Goal: Task Accomplishment & Management: Use online tool/utility

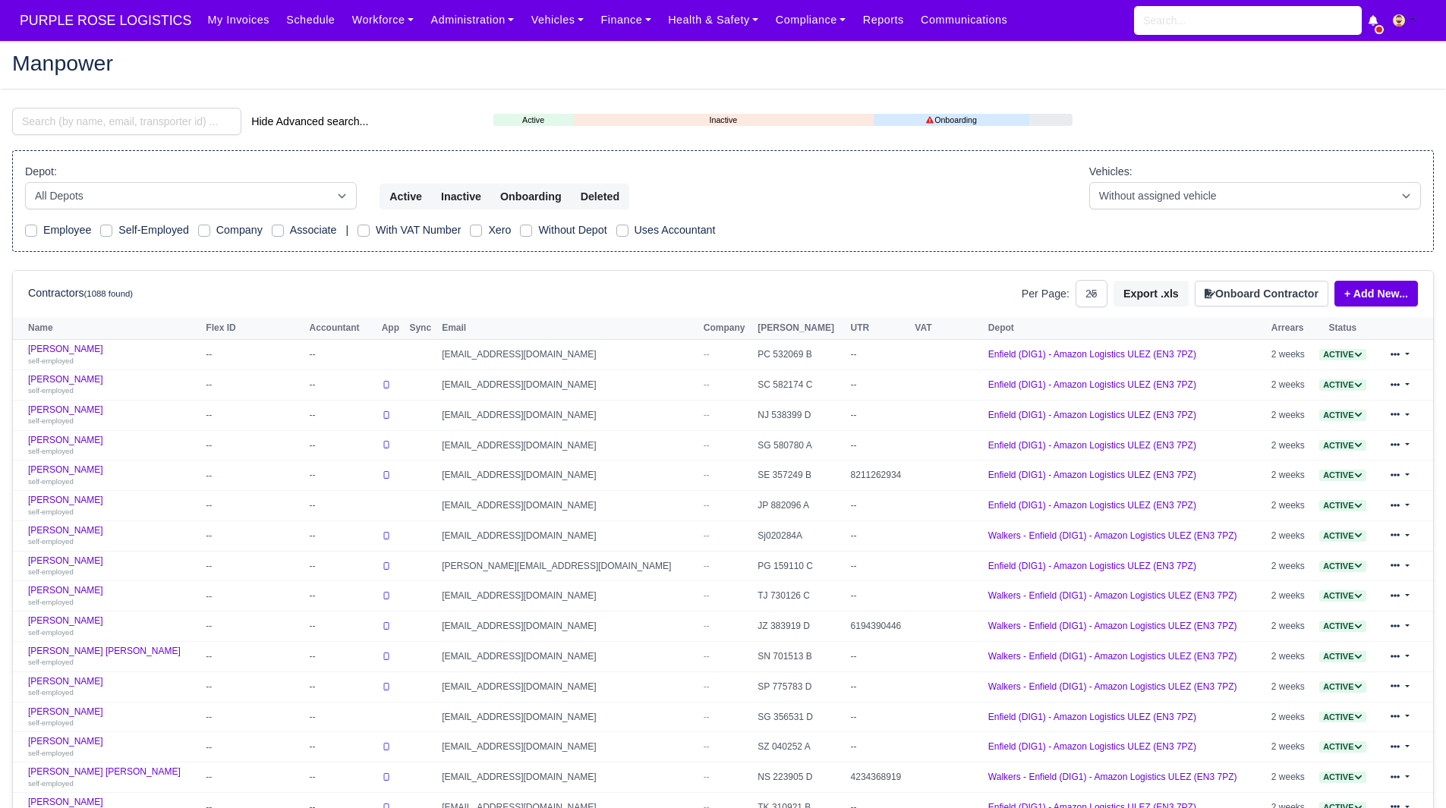
select select "25"
click at [146, 110] on input "search" at bounding box center [126, 121] width 229 height 27
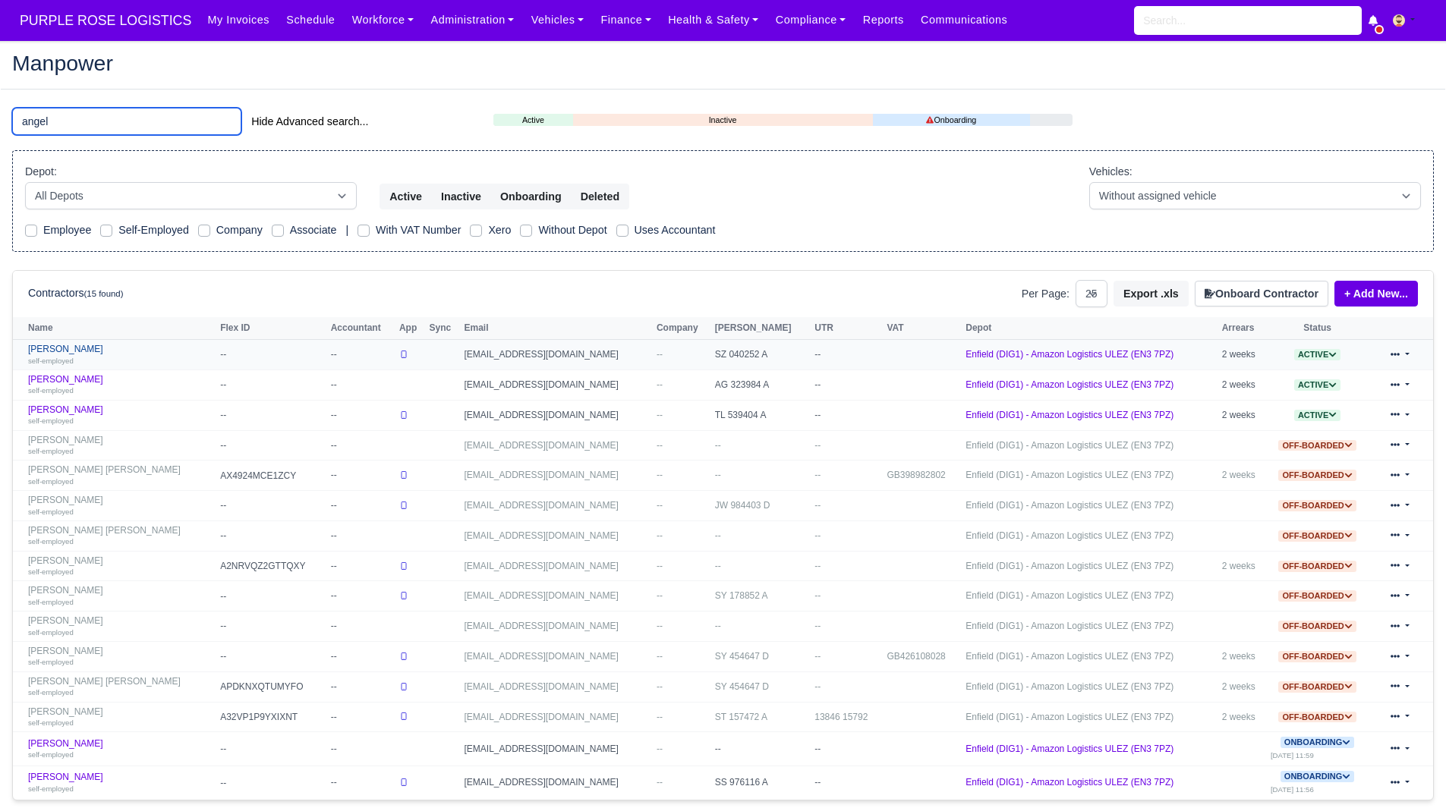
type input "angel"
click at [84, 359] on div "self-employed" at bounding box center [120, 360] width 184 height 11
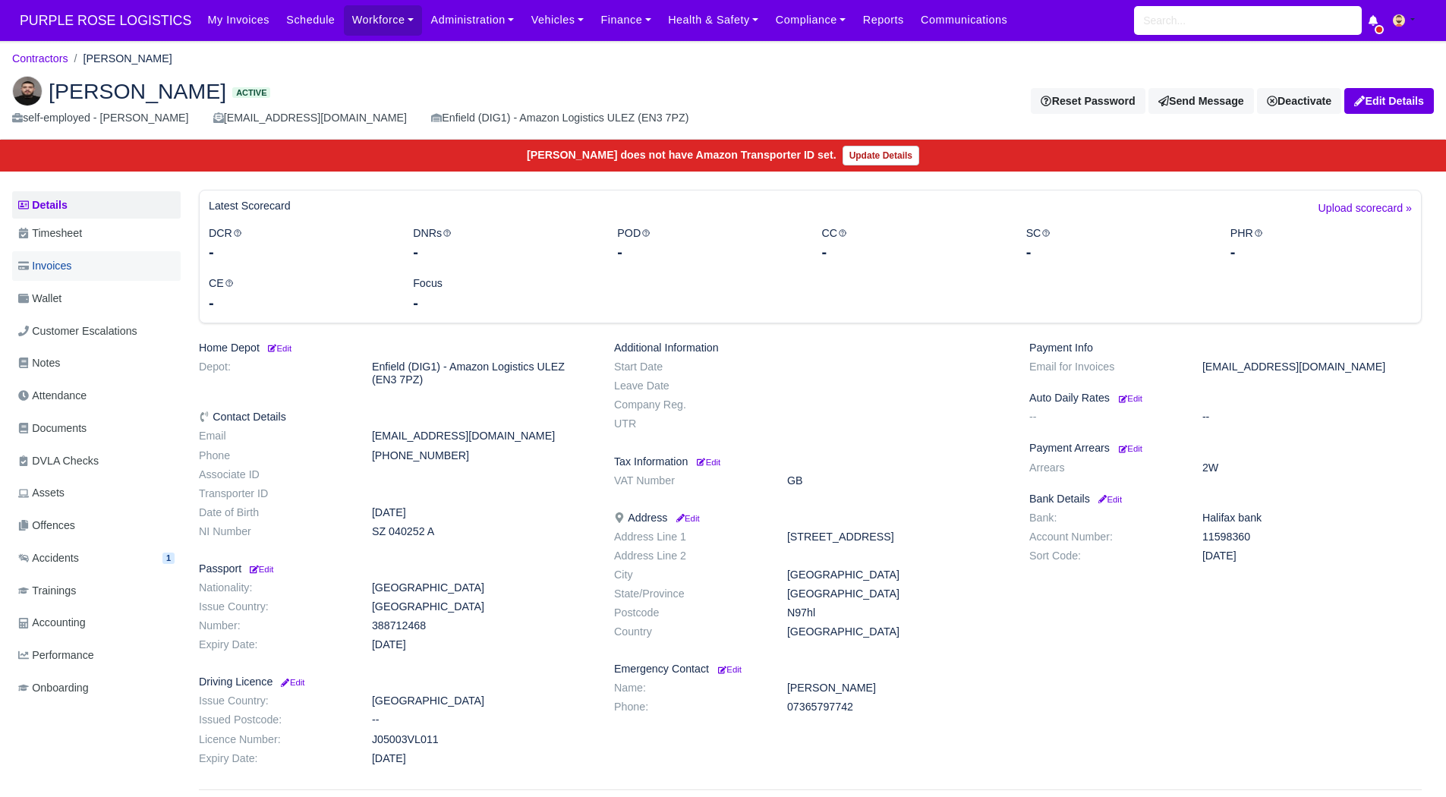
click at [93, 263] on link "Invoices" at bounding box center [96, 266] width 168 height 30
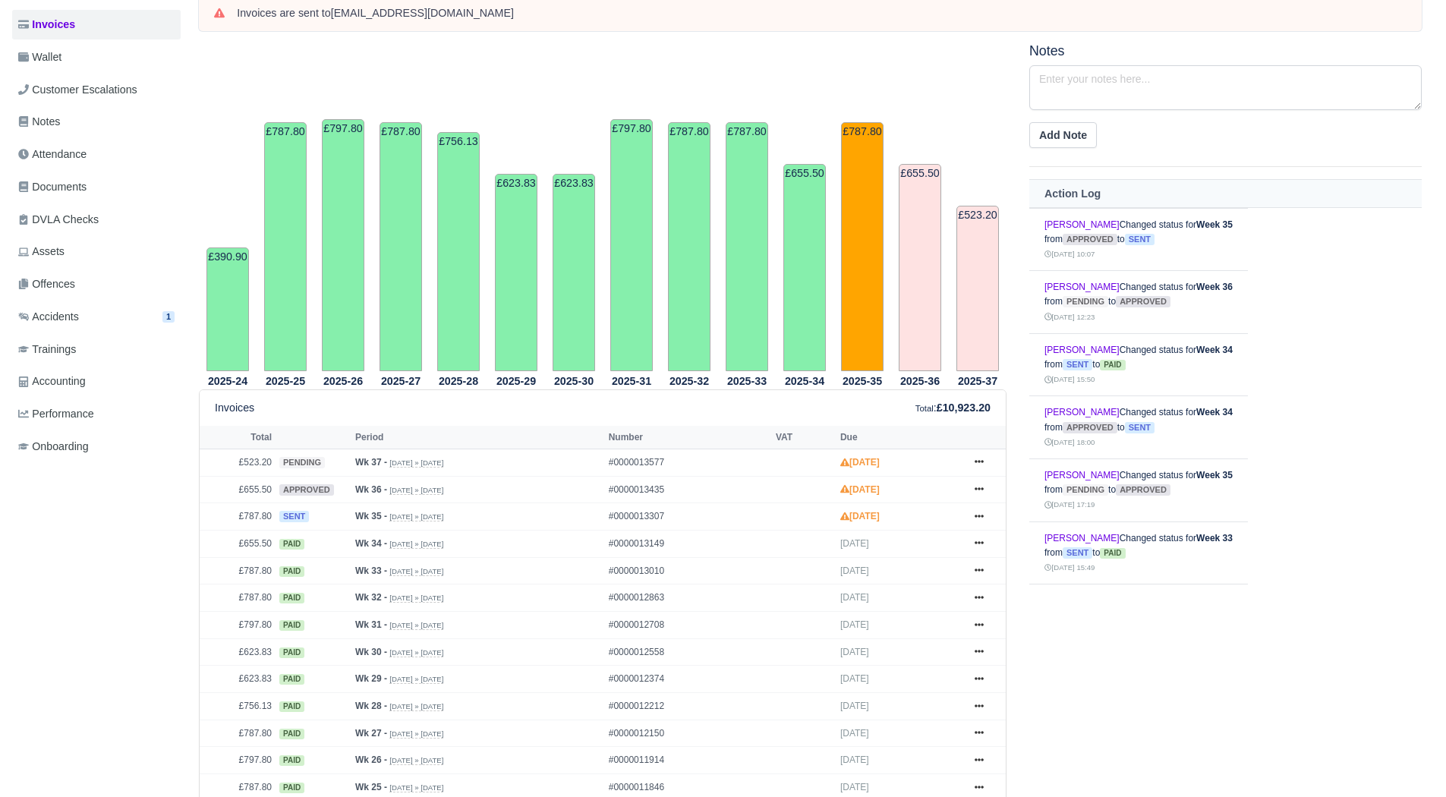
scroll to position [244, 0]
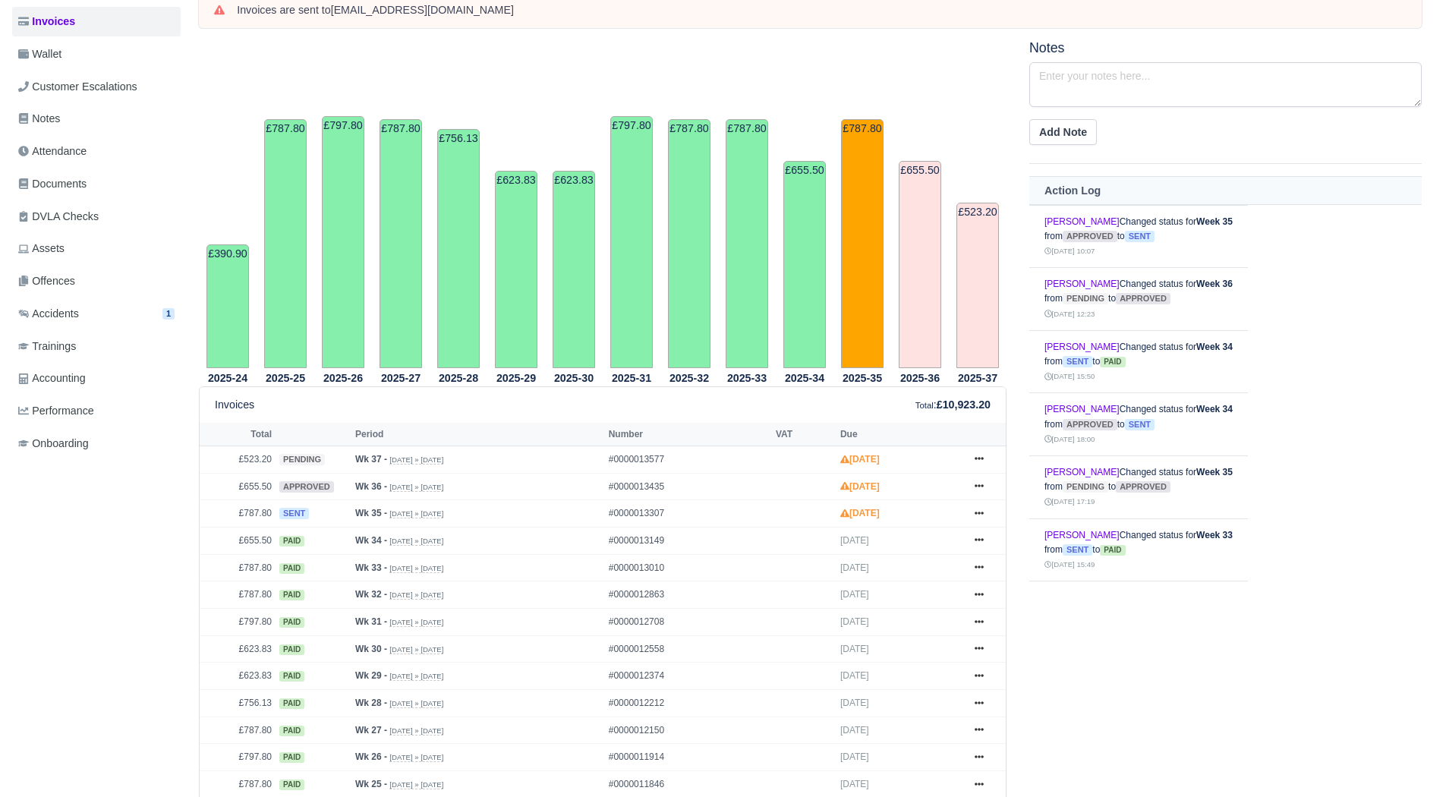
click at [124, 528] on div "Details Timesheet Invoices Wallet Customer Escalations Notes Attendance Documen…" at bounding box center [99, 436] width 175 height 983
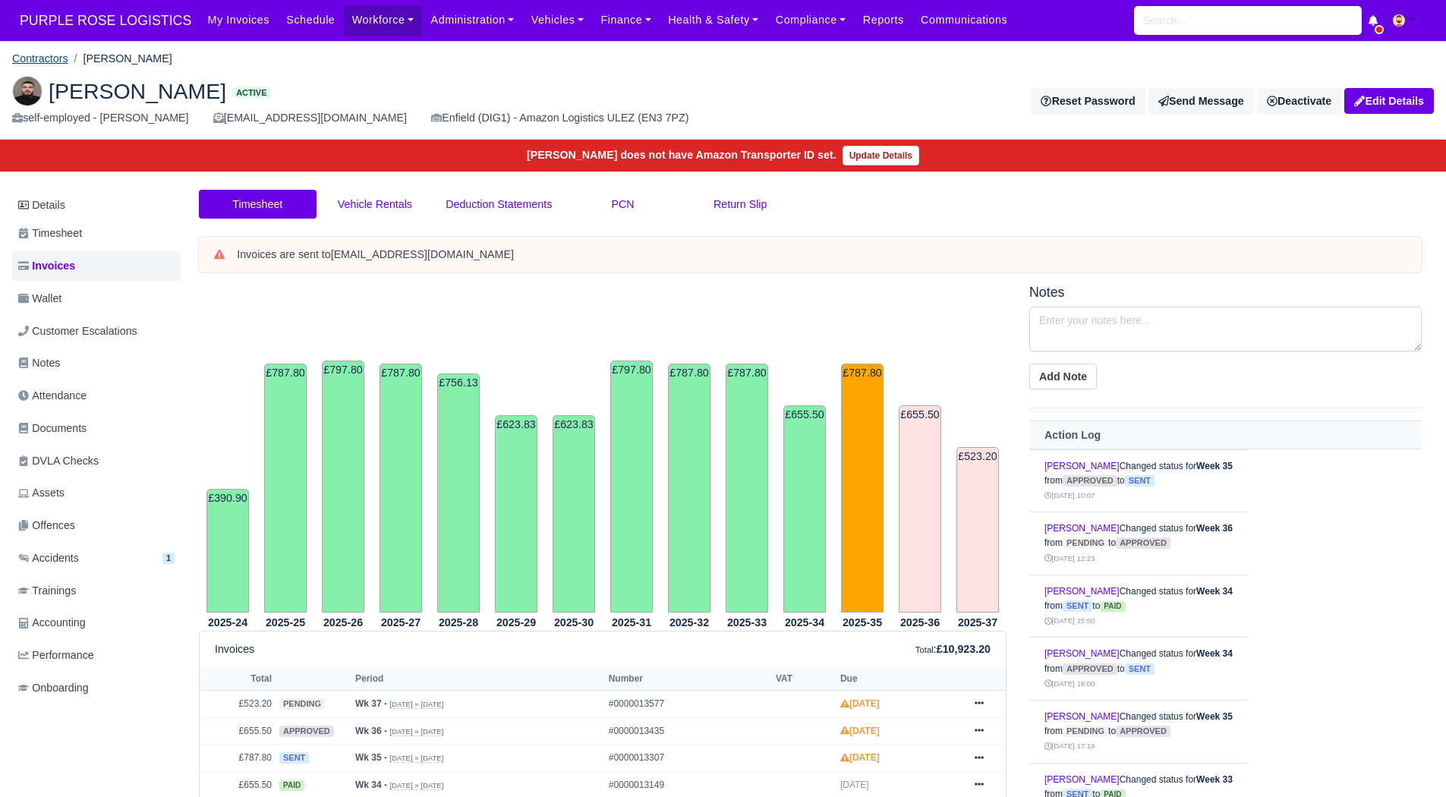
click at [46, 58] on link "Contractors" at bounding box center [40, 58] width 56 height 12
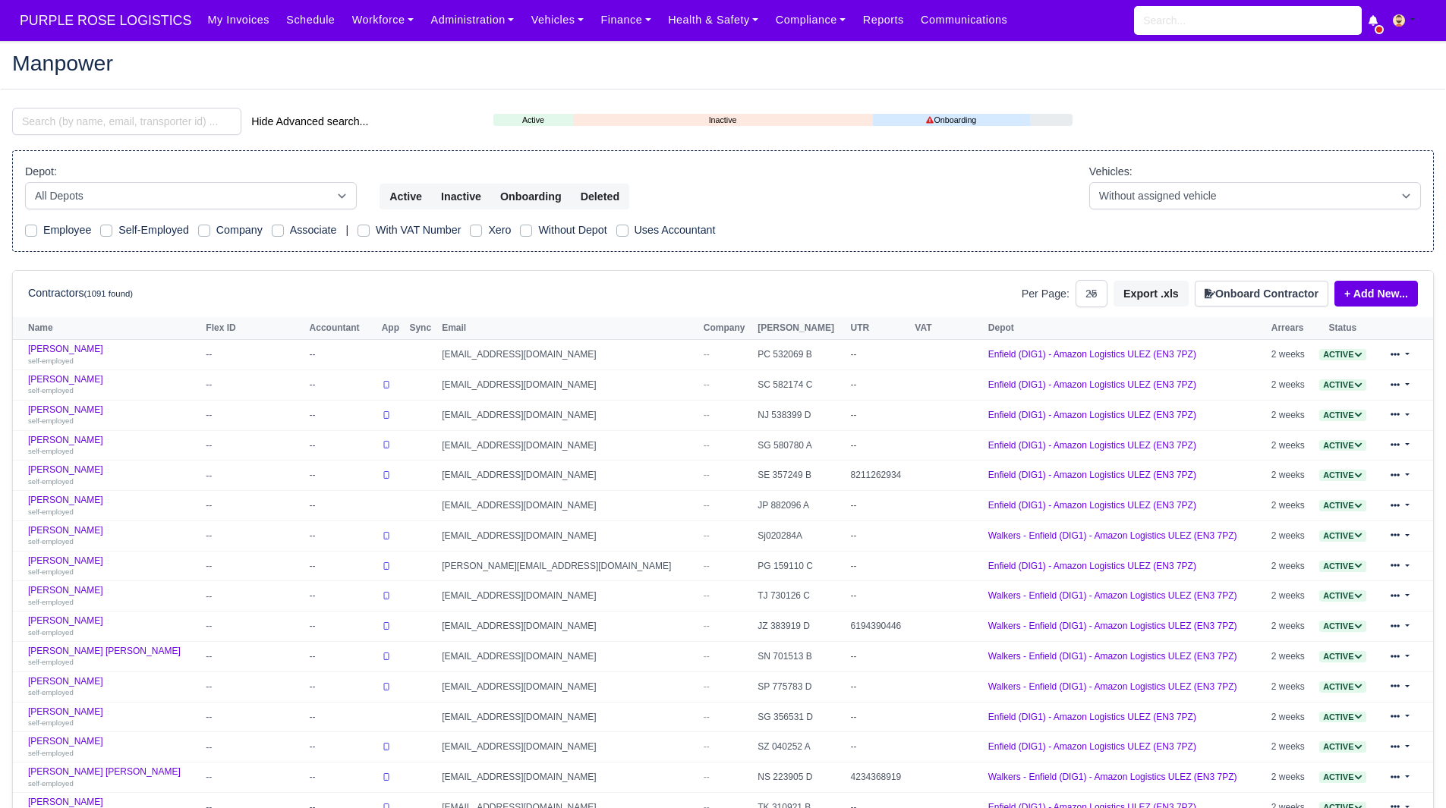
select select "25"
click at [132, 131] on input "search" at bounding box center [126, 121] width 229 height 27
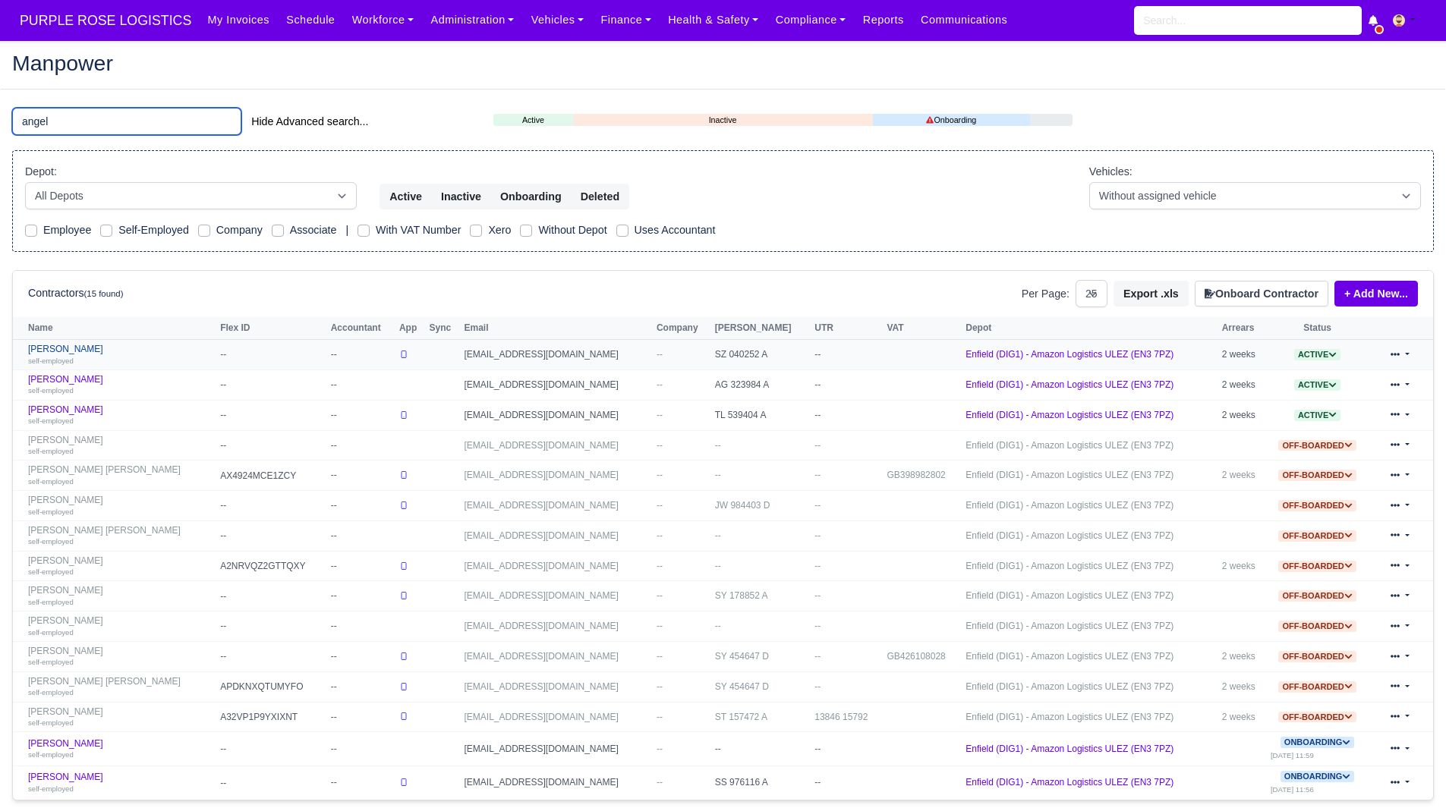
type input "angel"
click at [64, 354] on link "Angel Angelov self-employed" at bounding box center [120, 355] width 184 height 22
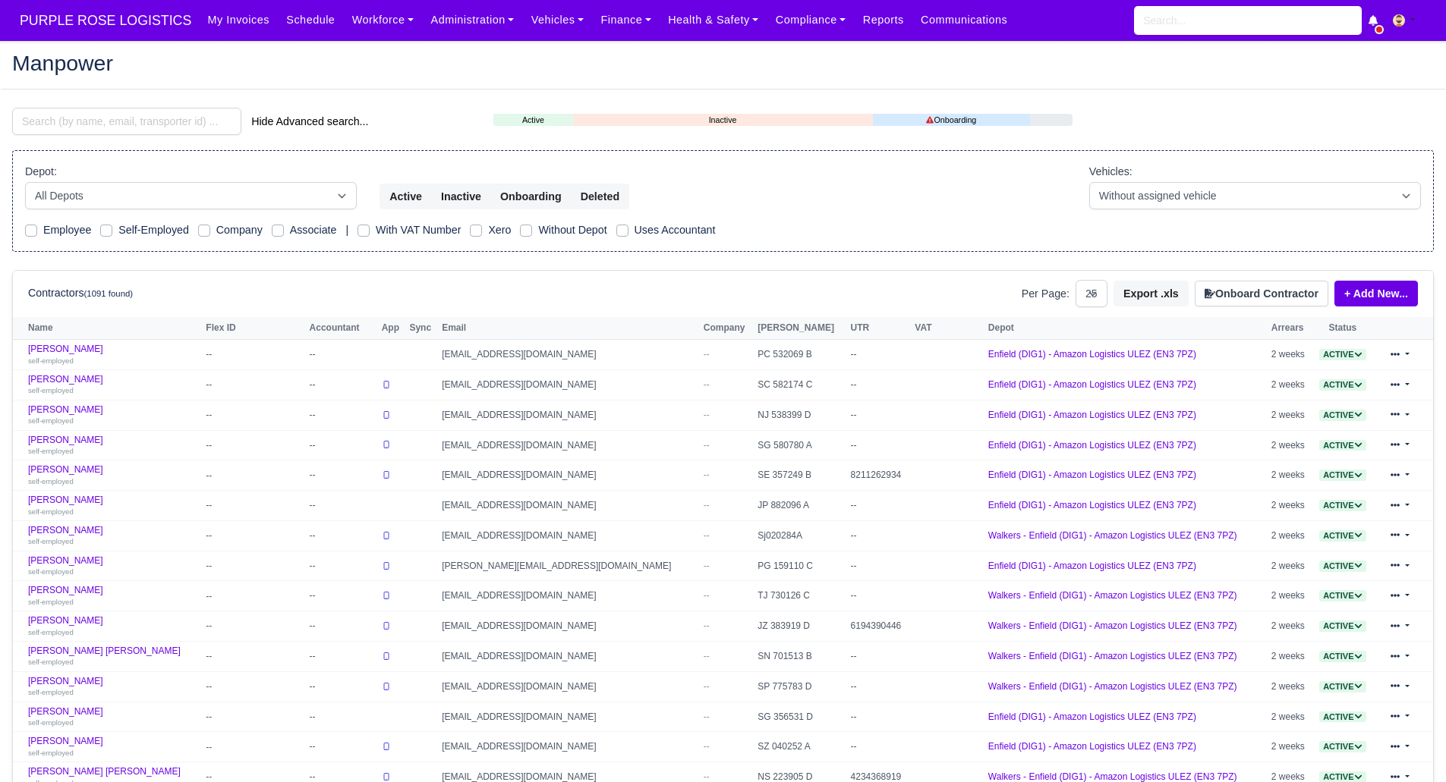
select select "25"
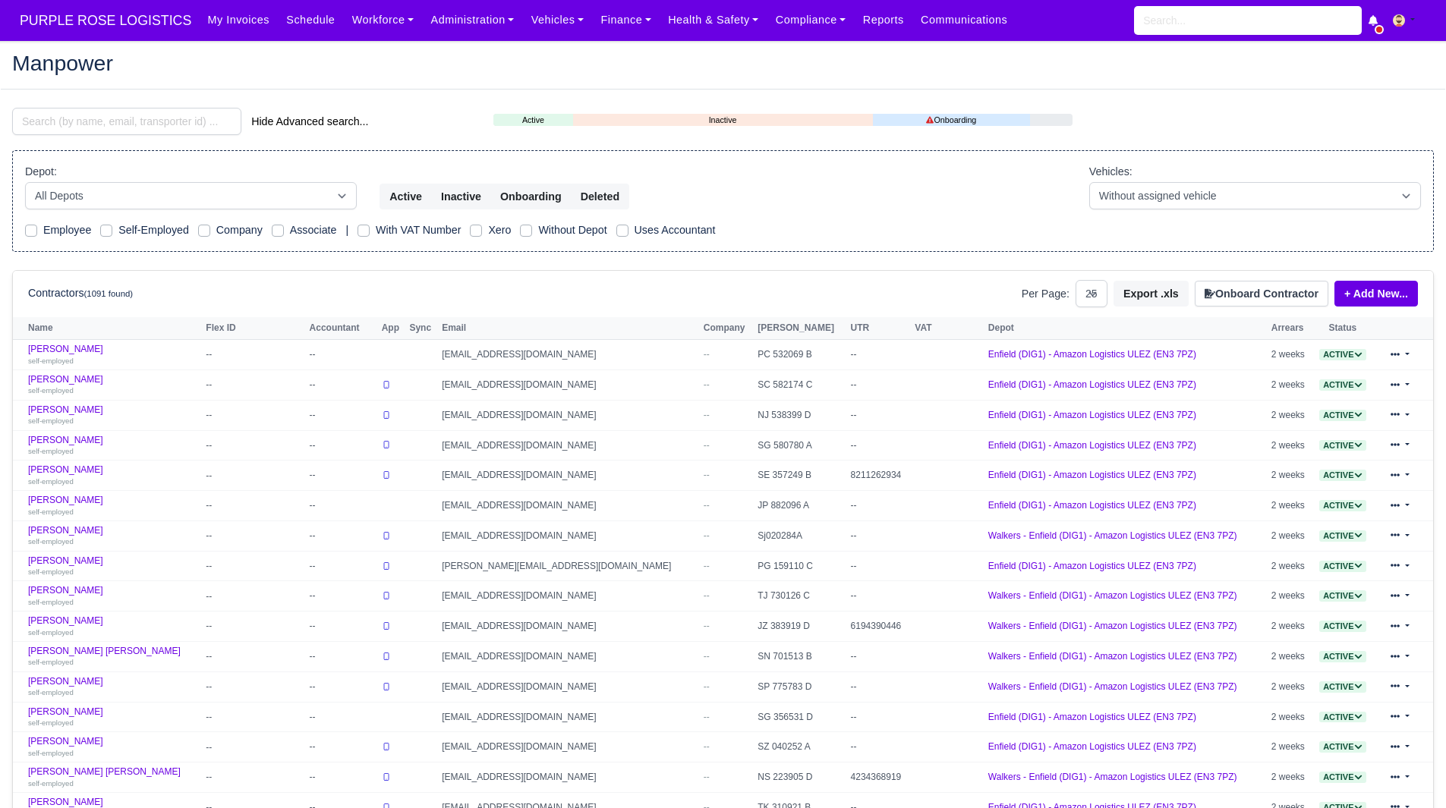
click at [937, 164] on div "Depot: All Depots DHP1 Enfield (DIG1) - Amazon Logistics ULEZ (EN3 7PZ) Harlow …" at bounding box center [723, 186] width 1418 height 46
click at [592, 28] on link "Finance" at bounding box center [626, 20] width 68 height 30
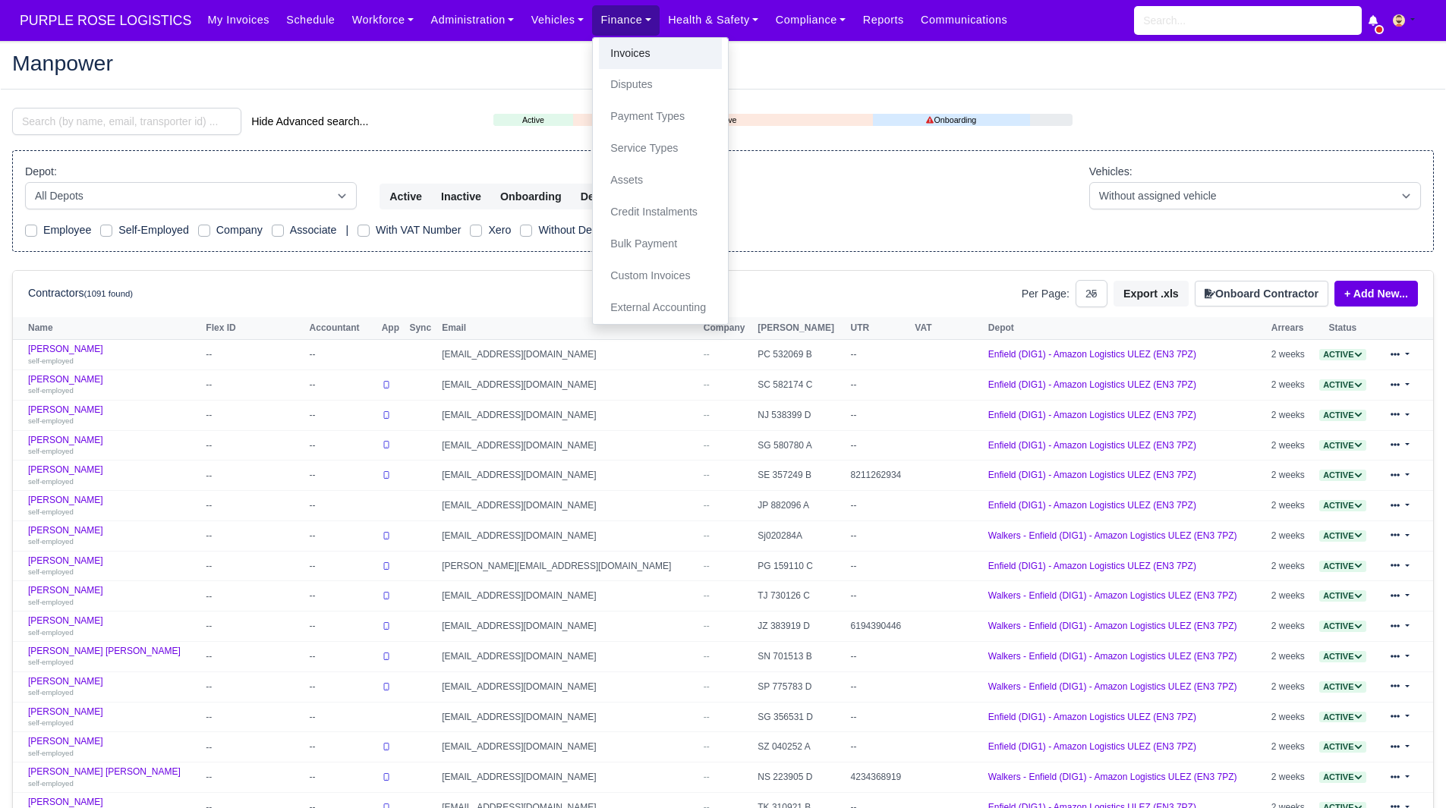
click at [599, 49] on link "Invoices" at bounding box center [660, 54] width 123 height 32
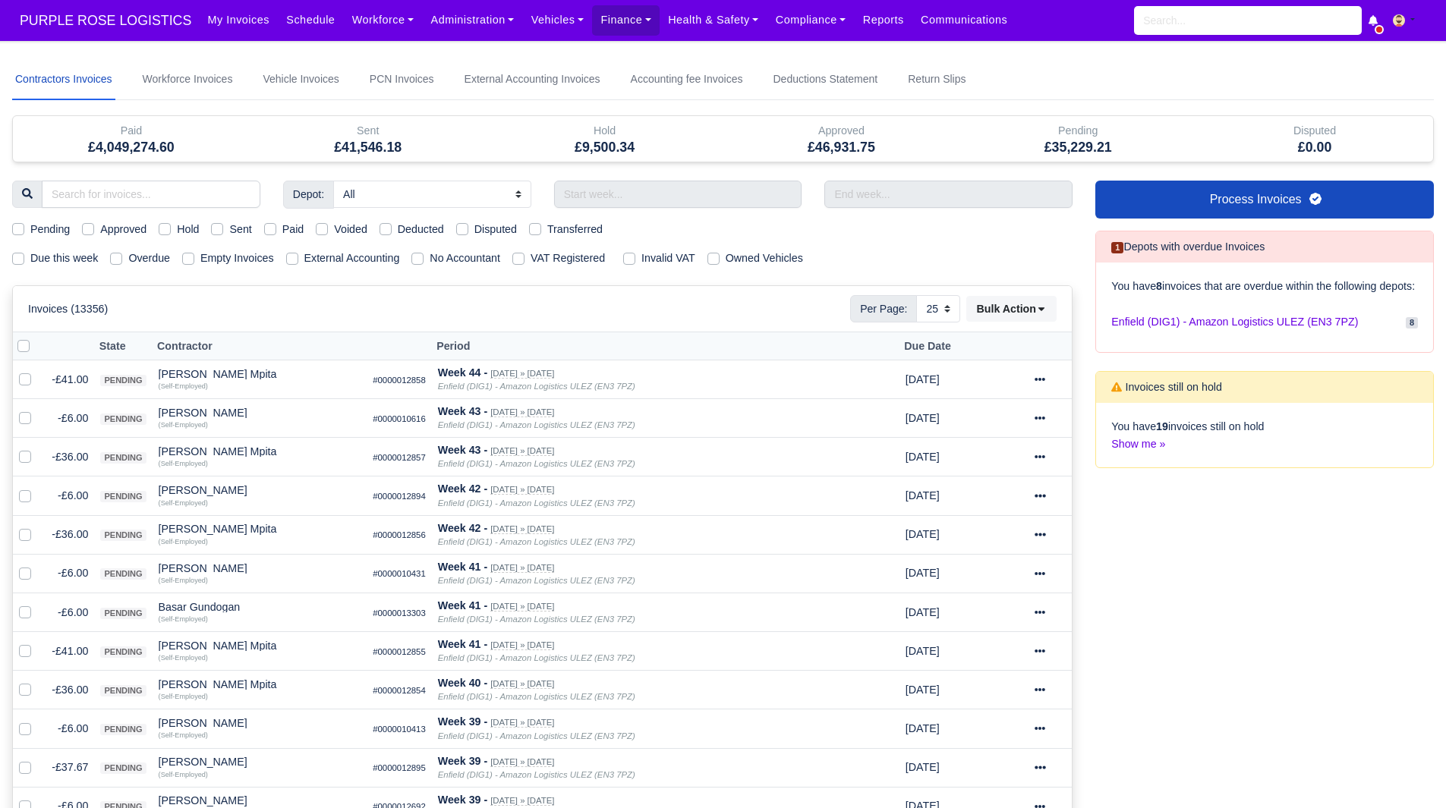
select select "25"
click at [27, 247] on div "Depot: All Enfield (DIG1) - Amazon Logistics ULEZ (EN3 7PZ) Harlow (DHW1) - Ama…" at bounding box center [542, 785] width 1083 height 1208
click at [30, 255] on label "Due this week" at bounding box center [64, 258] width 68 height 17
click at [24, 255] on input "Due this week" at bounding box center [18, 256] width 12 height 12
checkbox input "true"
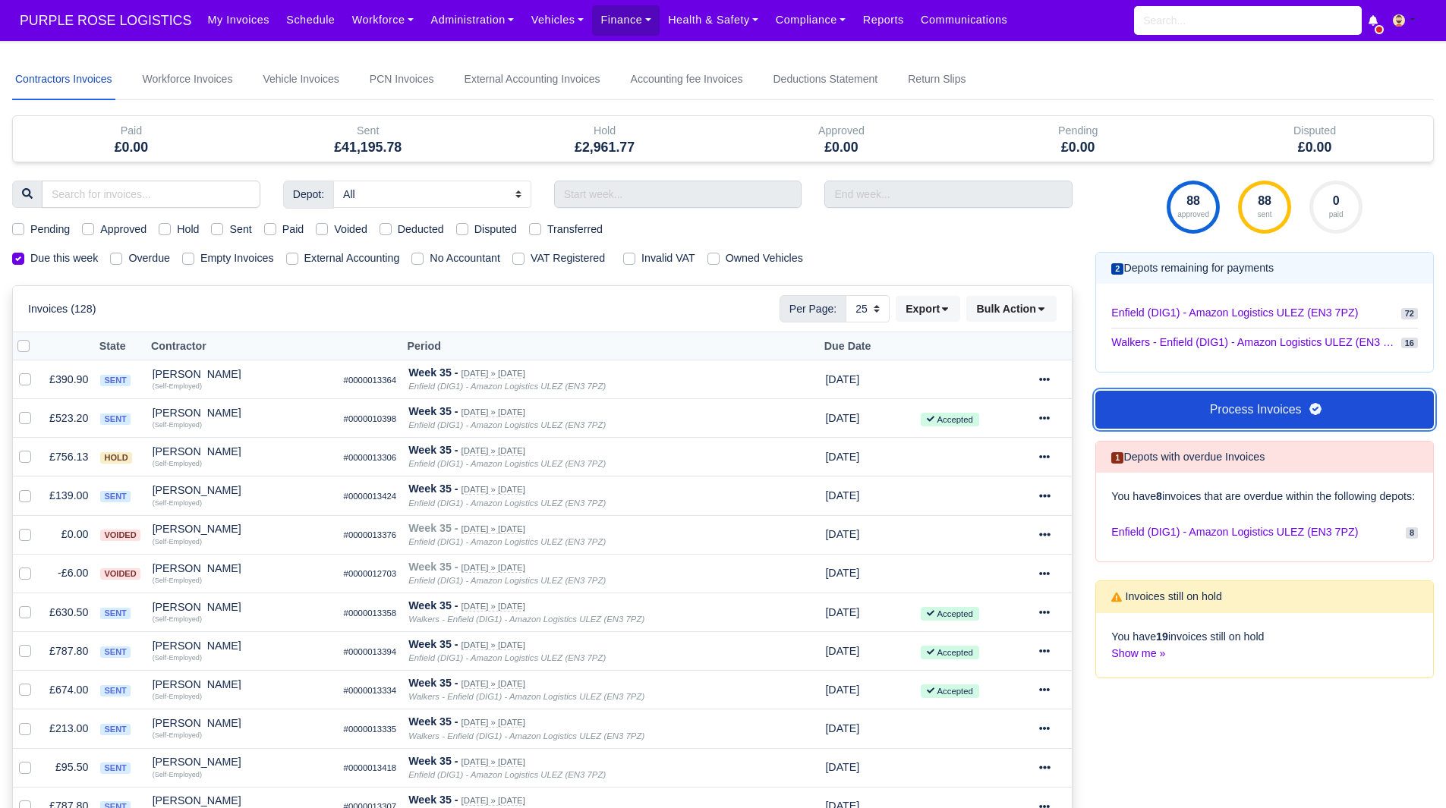
click at [1175, 408] on link "Process Invoices" at bounding box center [1264, 410] width 338 height 38
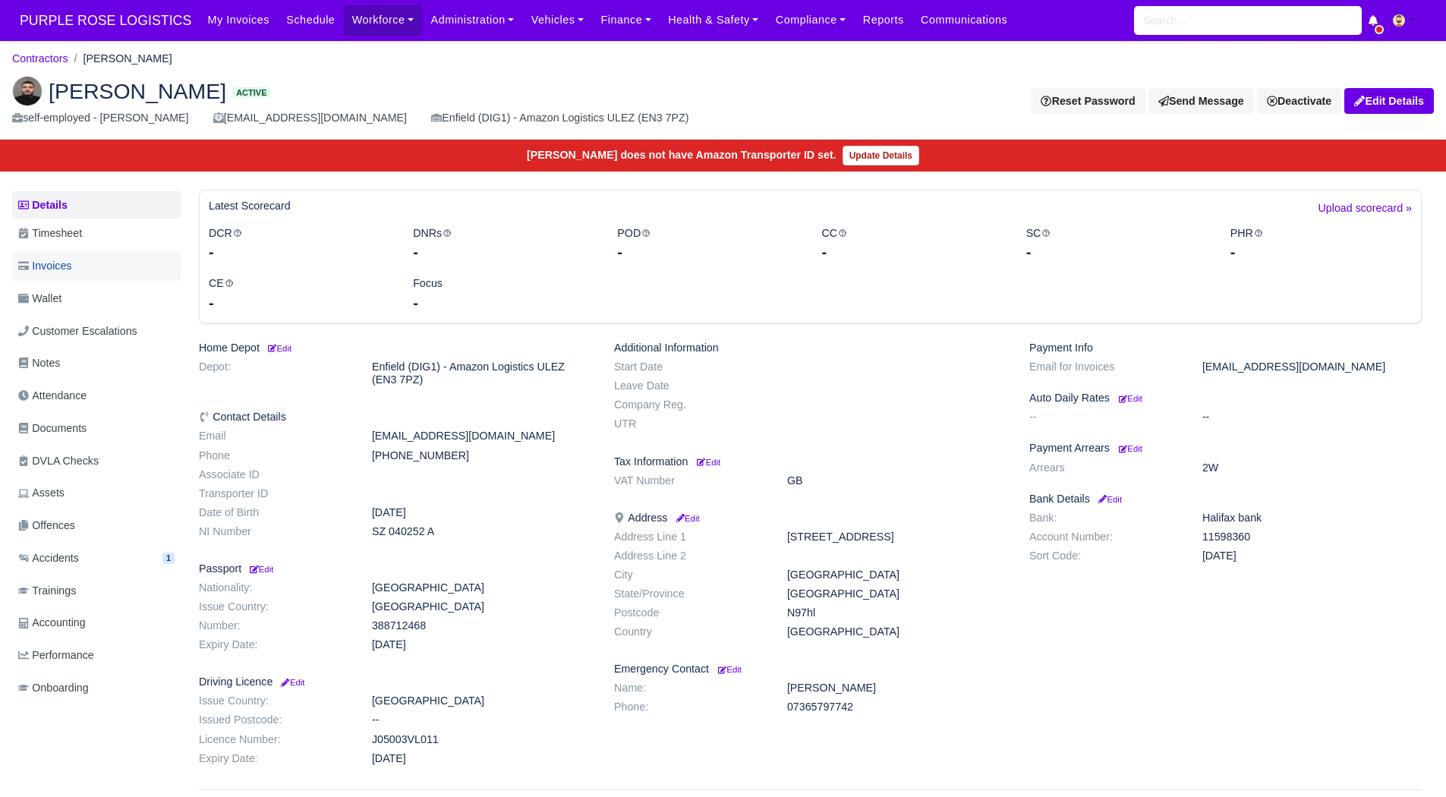
click at [93, 265] on link "Invoices" at bounding box center [96, 266] width 168 height 30
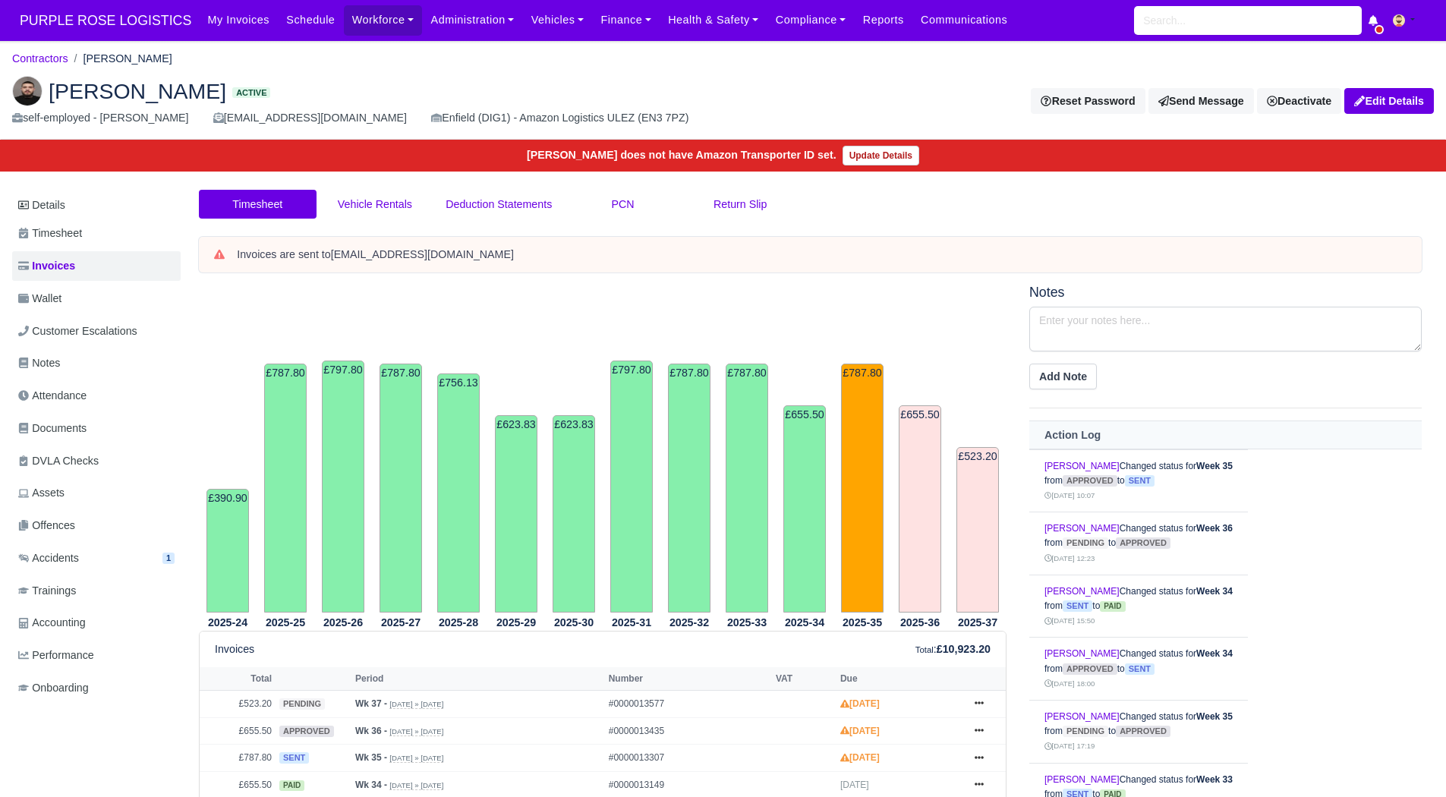
scroll to position [202, 0]
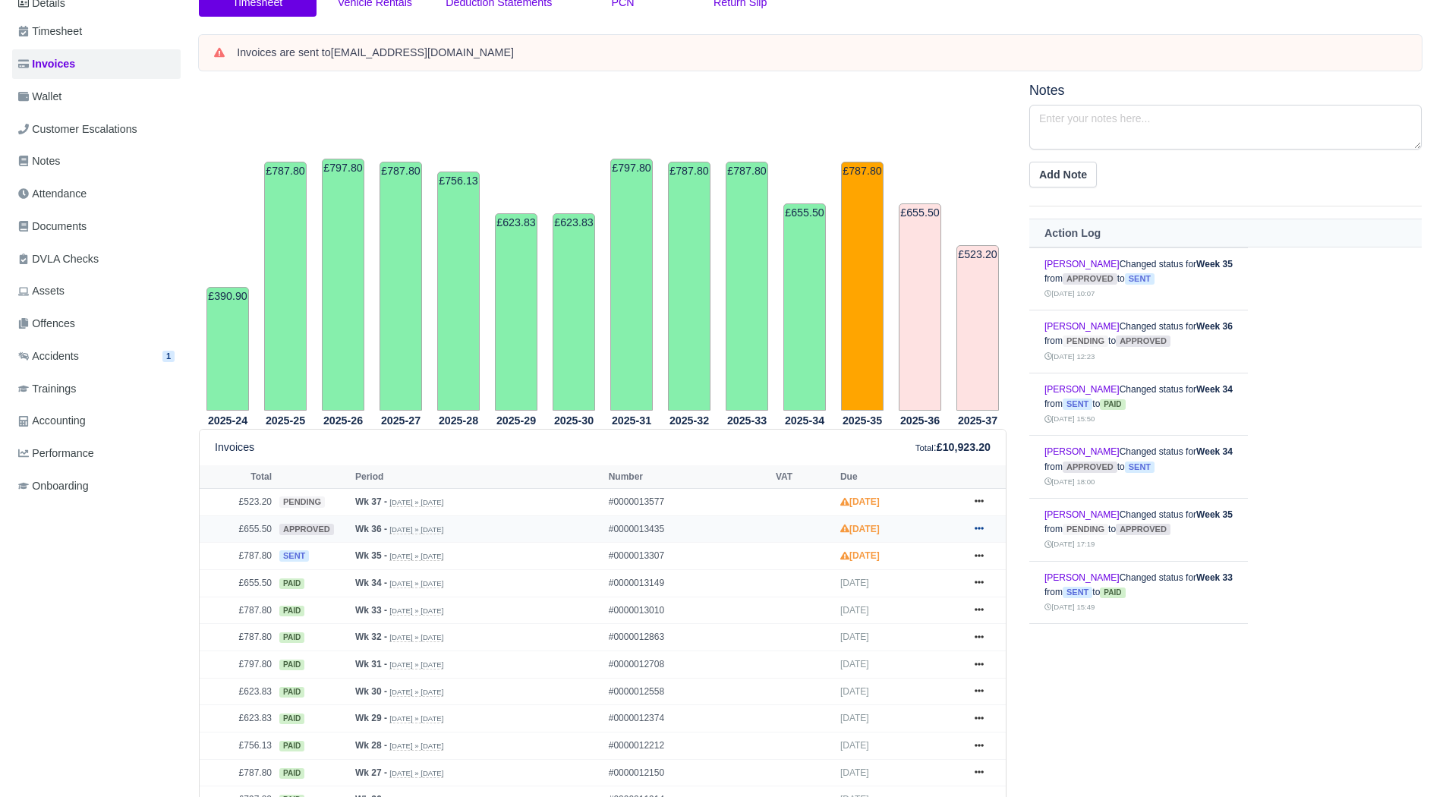
click at [974, 526] on icon at bounding box center [978, 528] width 9 height 9
click at [931, 563] on link "Show Invoice" at bounding box center [921, 557] width 135 height 32
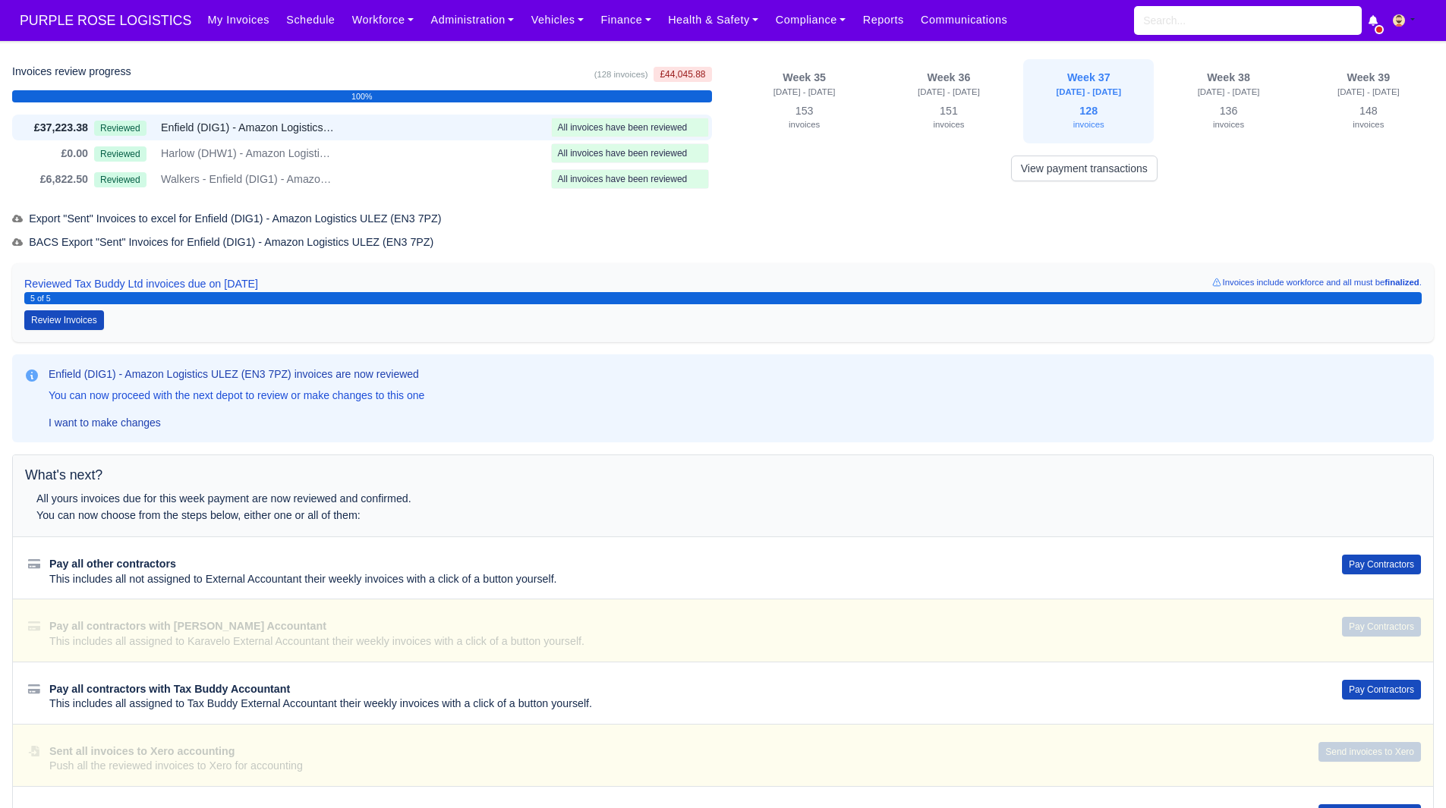
click at [862, 193] on div "Invoices review progress (128 invoices) £44,045.88 100% £37,223.38 Reviewed" at bounding box center [722, 454] width 1421 height 790
click at [1392, 571] on button "Pay Contractors" at bounding box center [1381, 565] width 79 height 20
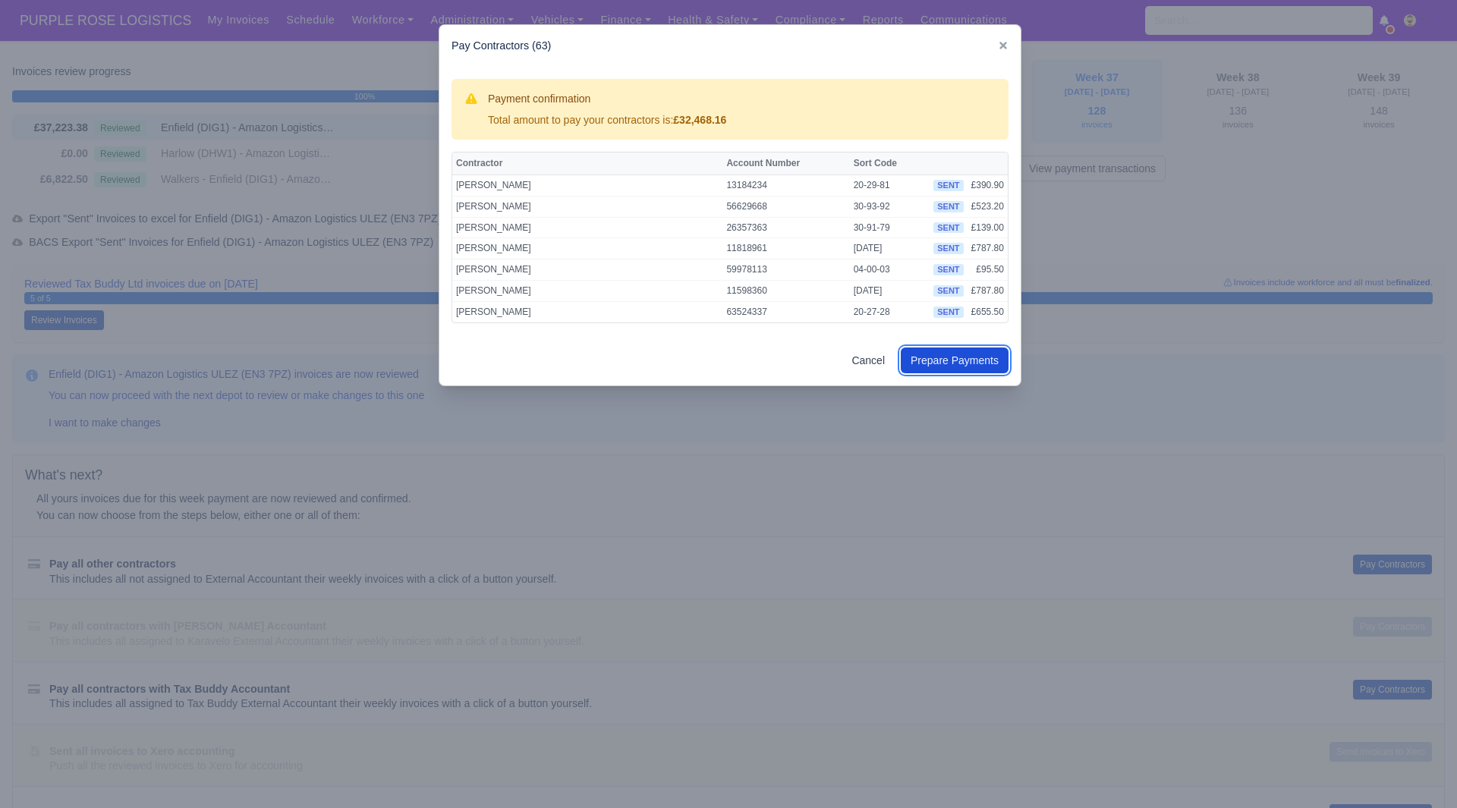
click at [993, 364] on button "Prepare Payments" at bounding box center [955, 361] width 108 height 26
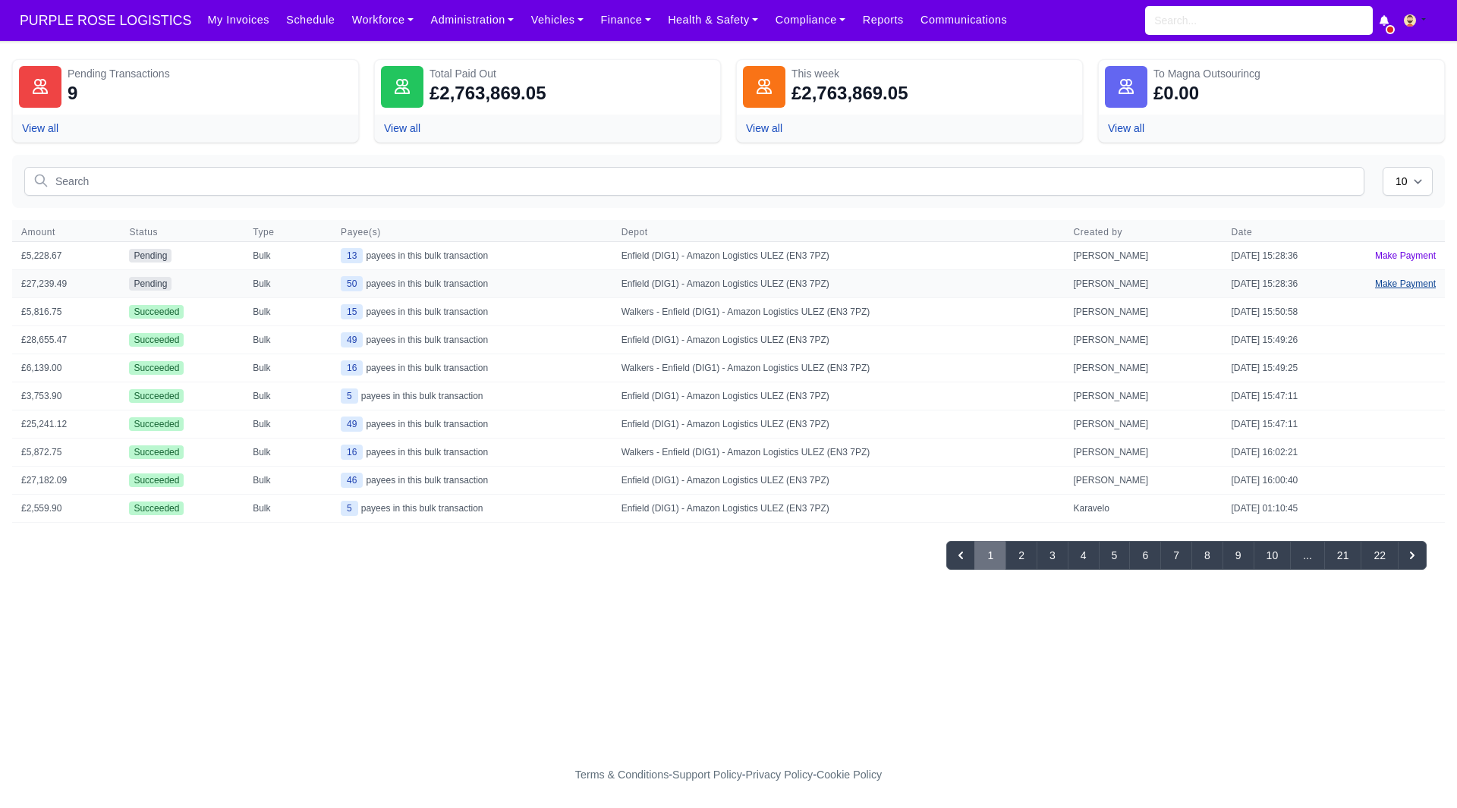
click at [1412, 290] on link "Make Payment" at bounding box center [1405, 283] width 79 height 27
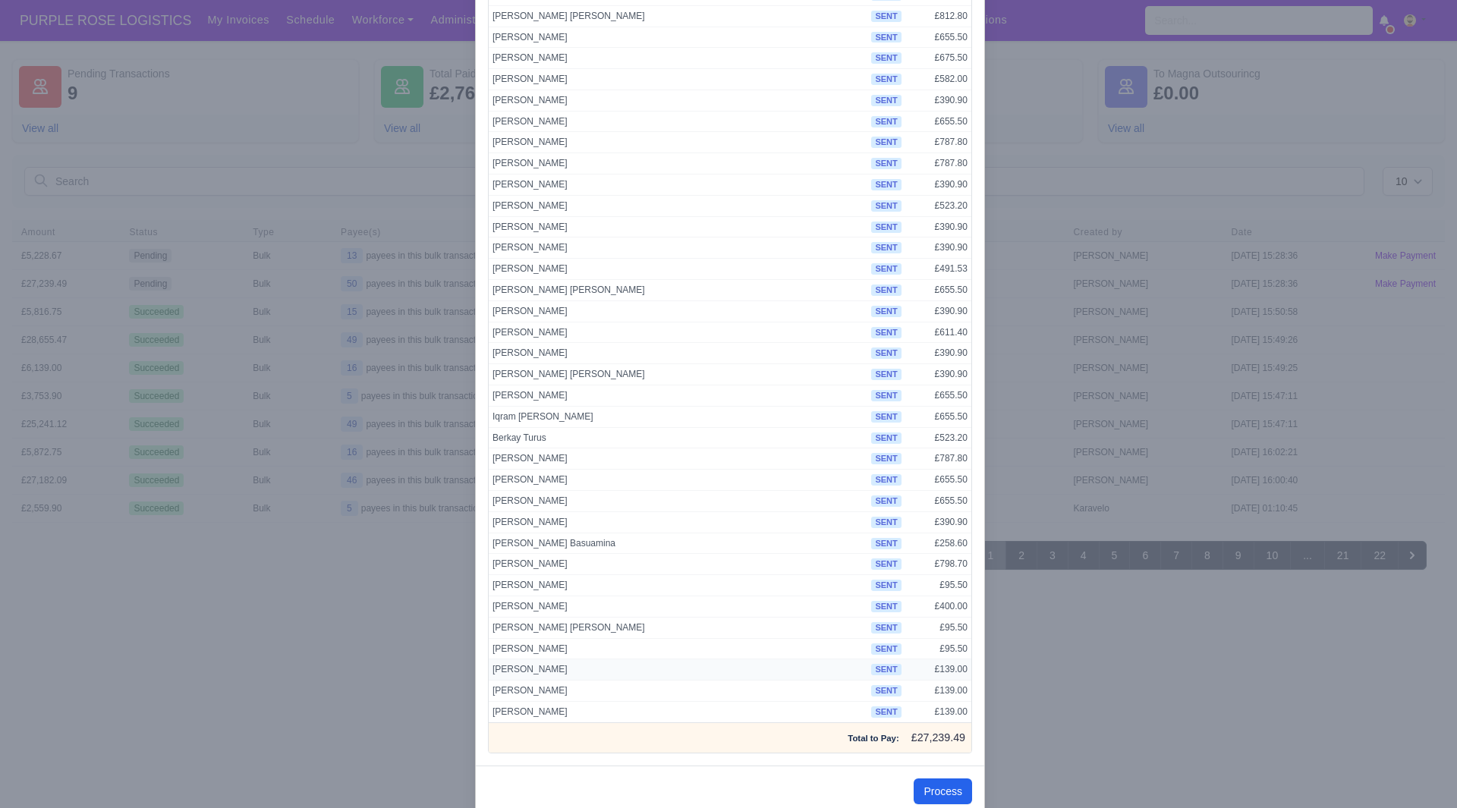
scroll to position [544, 0]
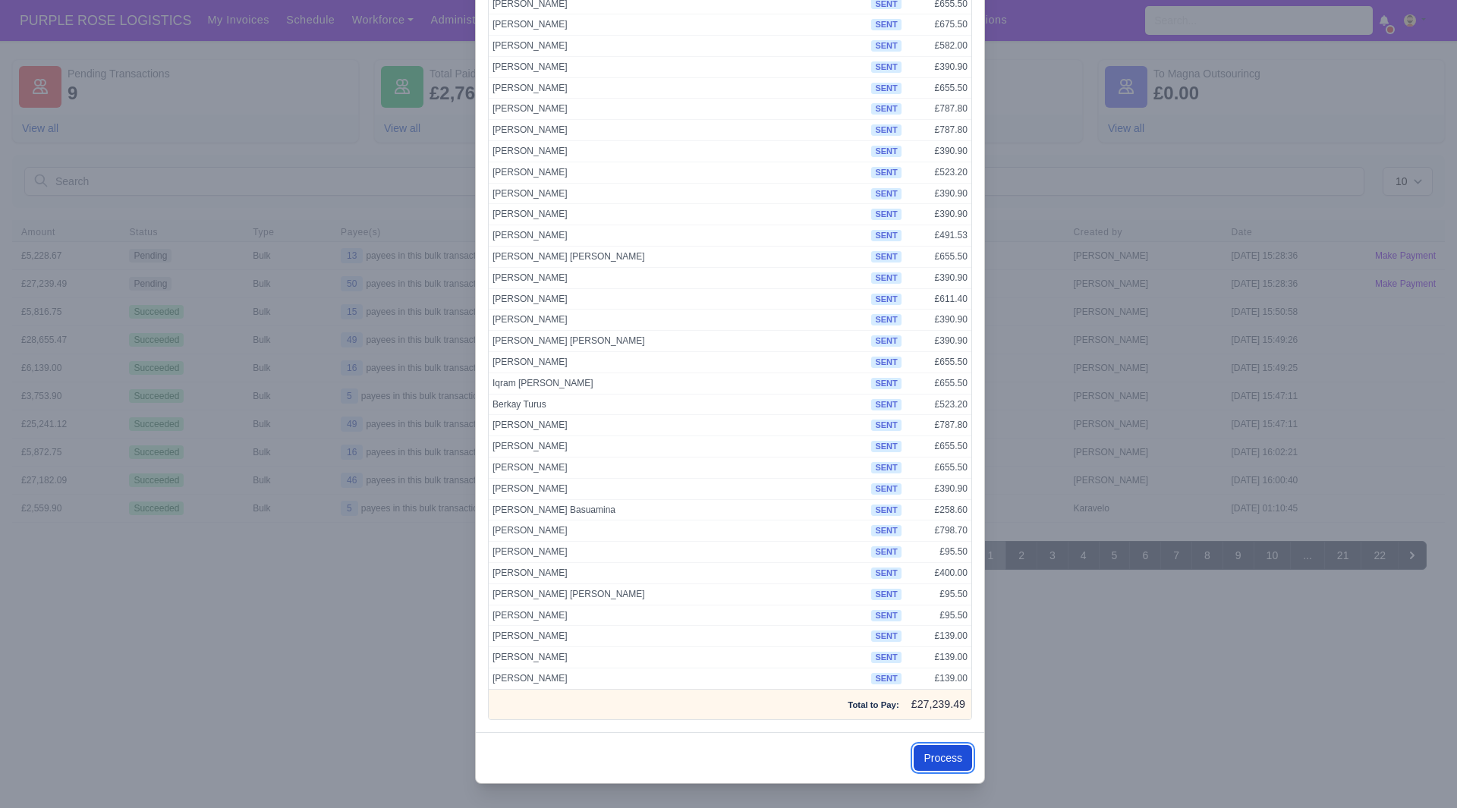
click at [940, 755] on button "Process" at bounding box center [943, 758] width 58 height 26
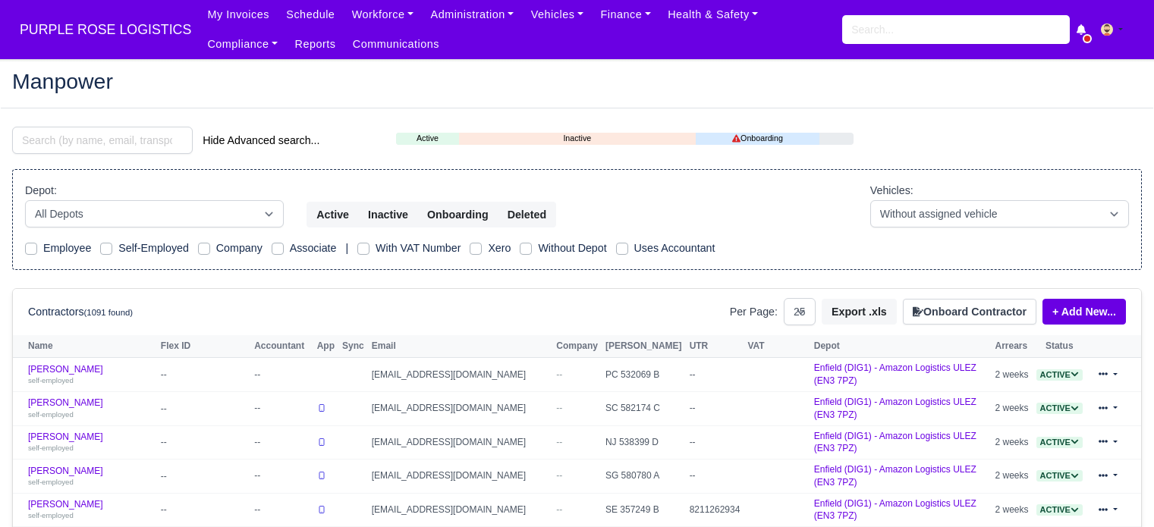
select select "25"
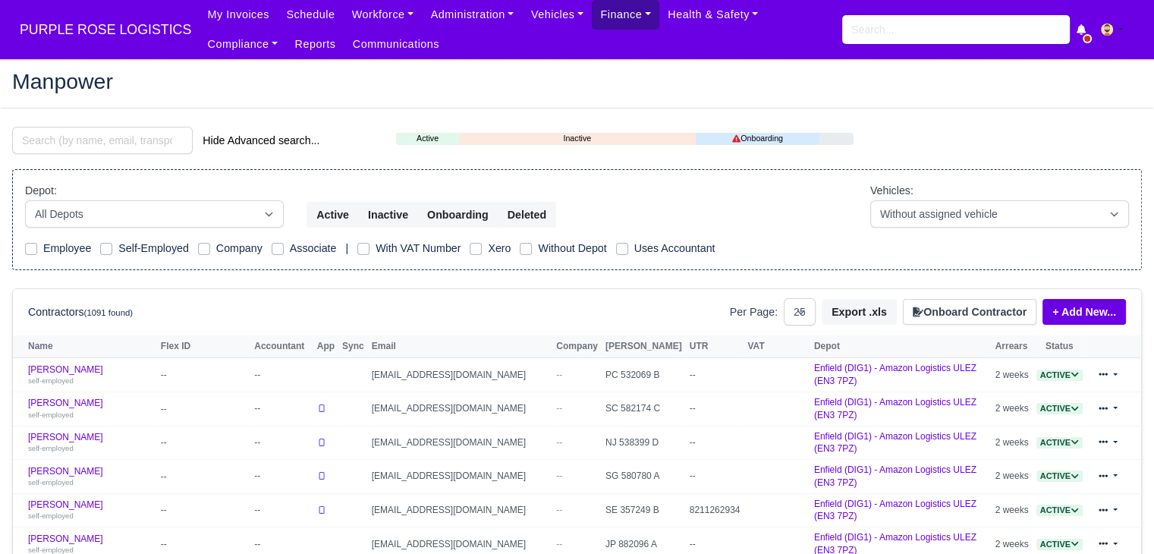
click at [592, 13] on link "Finance" at bounding box center [626, 15] width 68 height 30
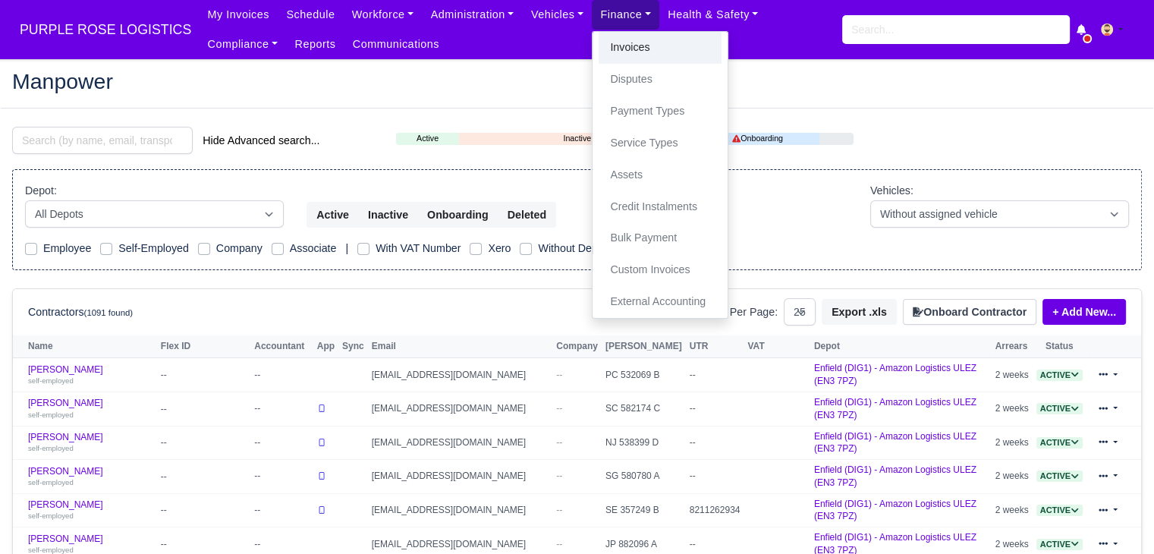
click at [599, 33] on link "Invoices" at bounding box center [660, 48] width 123 height 32
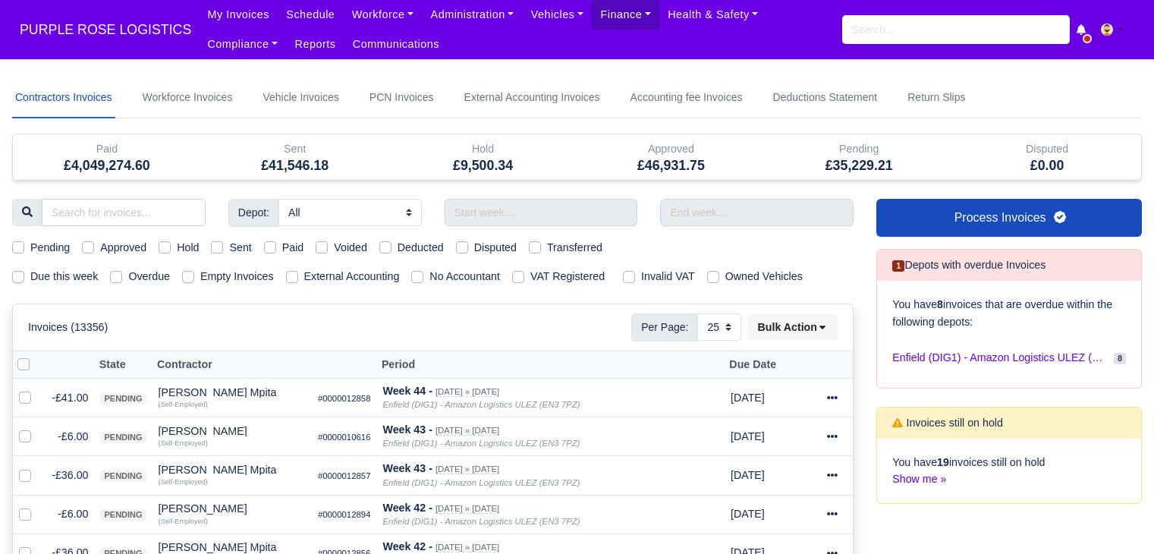
select select "25"
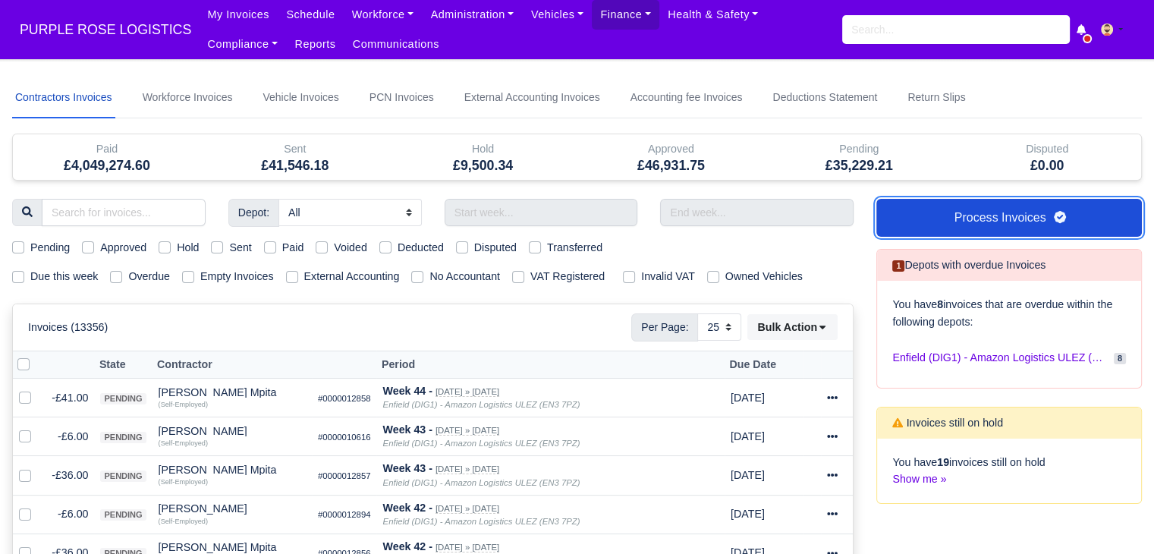
click at [980, 228] on link "Process Invoices" at bounding box center [1009, 218] width 266 height 38
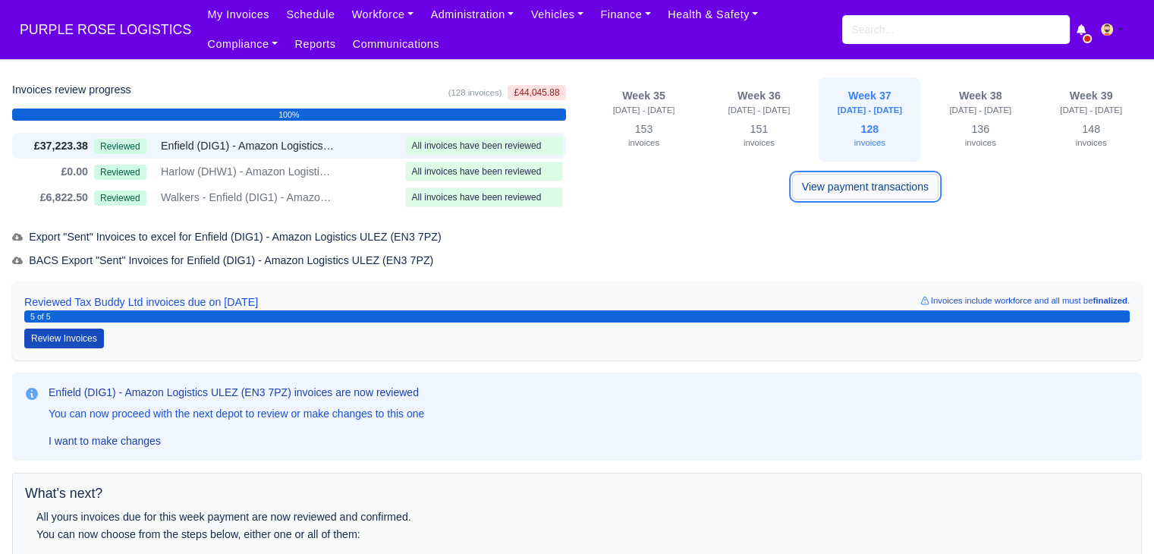
click at [829, 189] on link "View payment transactions" at bounding box center [865, 187] width 146 height 26
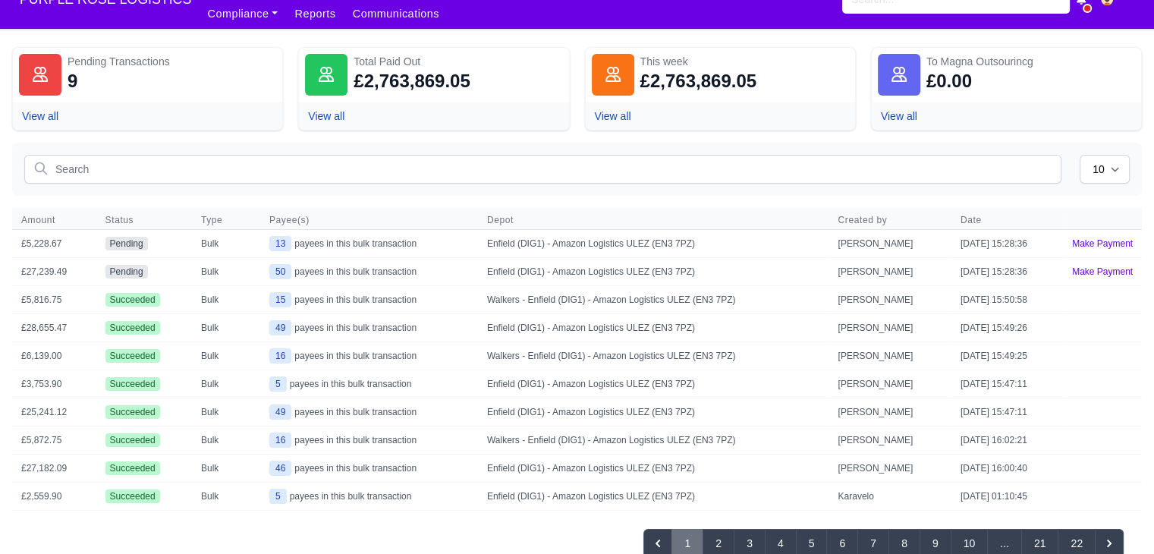
scroll to position [30, 0]
click at [1075, 271] on link "Make Payment" at bounding box center [1102, 271] width 79 height 27
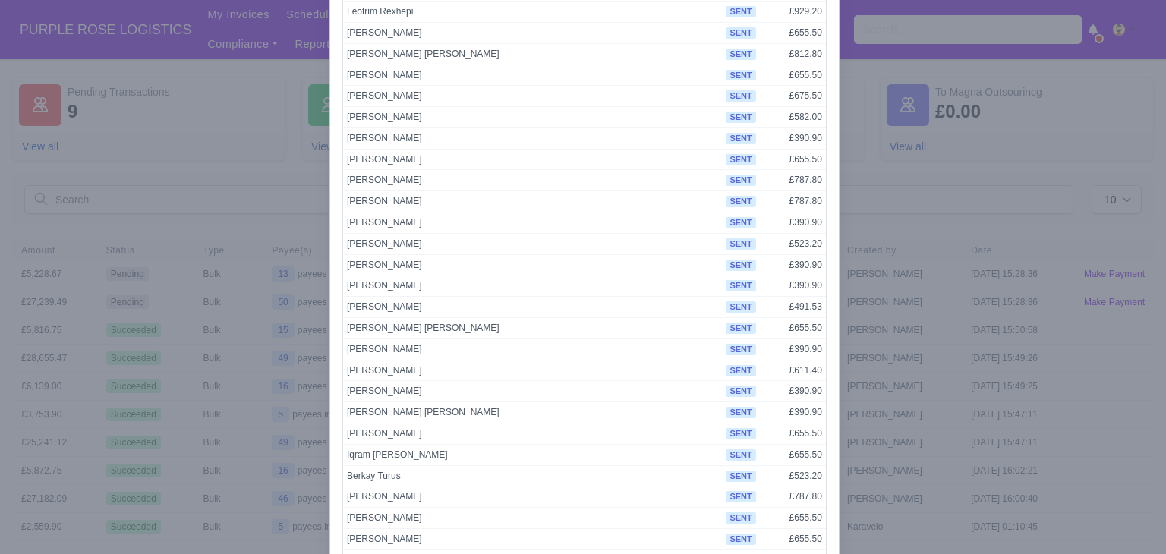
scroll to position [786, 0]
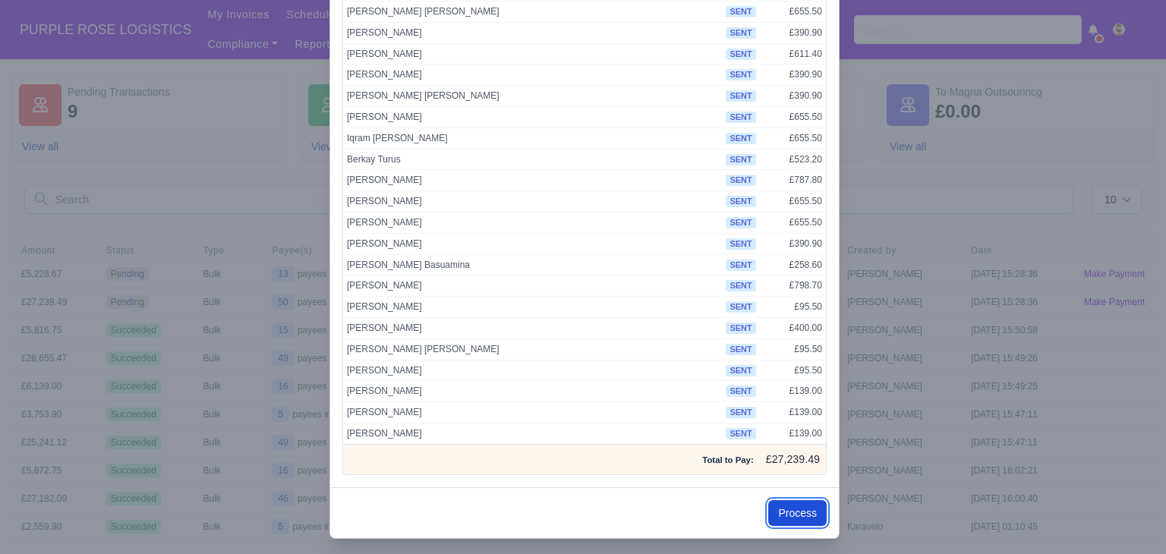
click at [785, 500] on button "Process" at bounding box center [797, 513] width 58 height 26
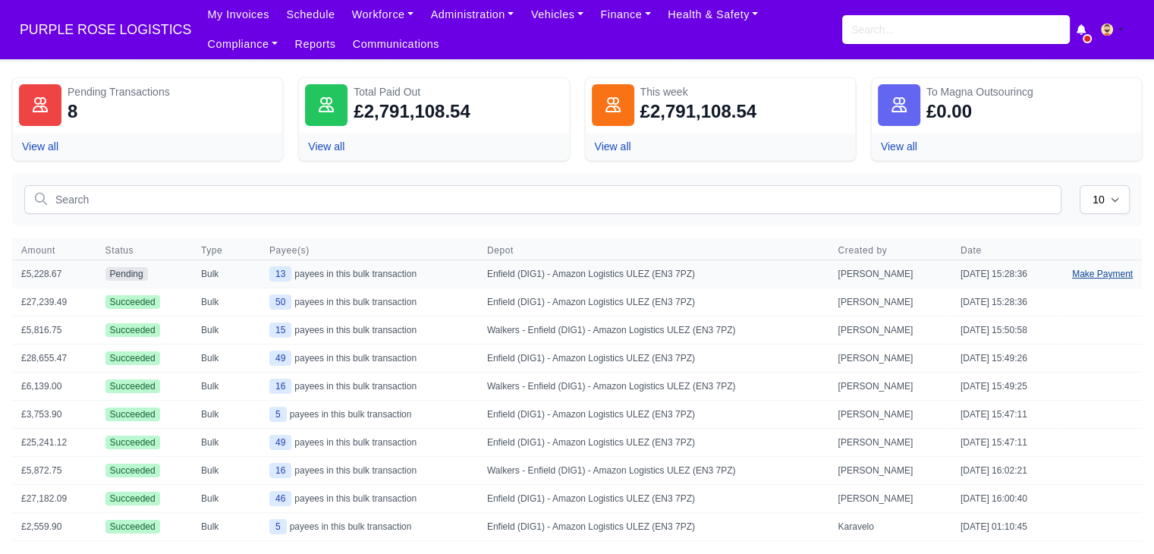
click at [1084, 274] on link "Make Payment" at bounding box center [1102, 273] width 79 height 27
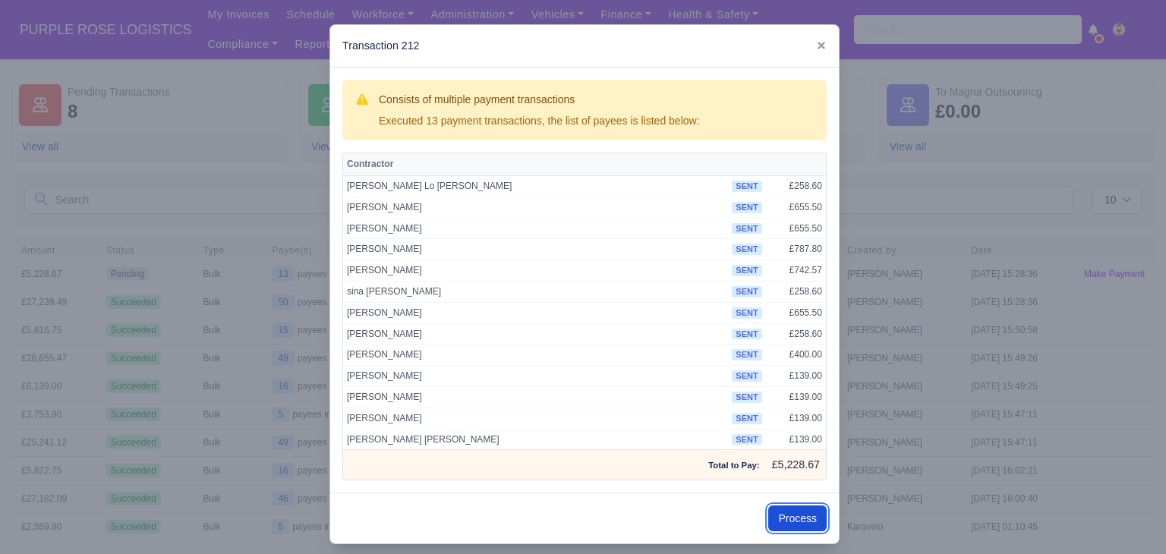
click at [795, 520] on button "Process" at bounding box center [797, 518] width 58 height 26
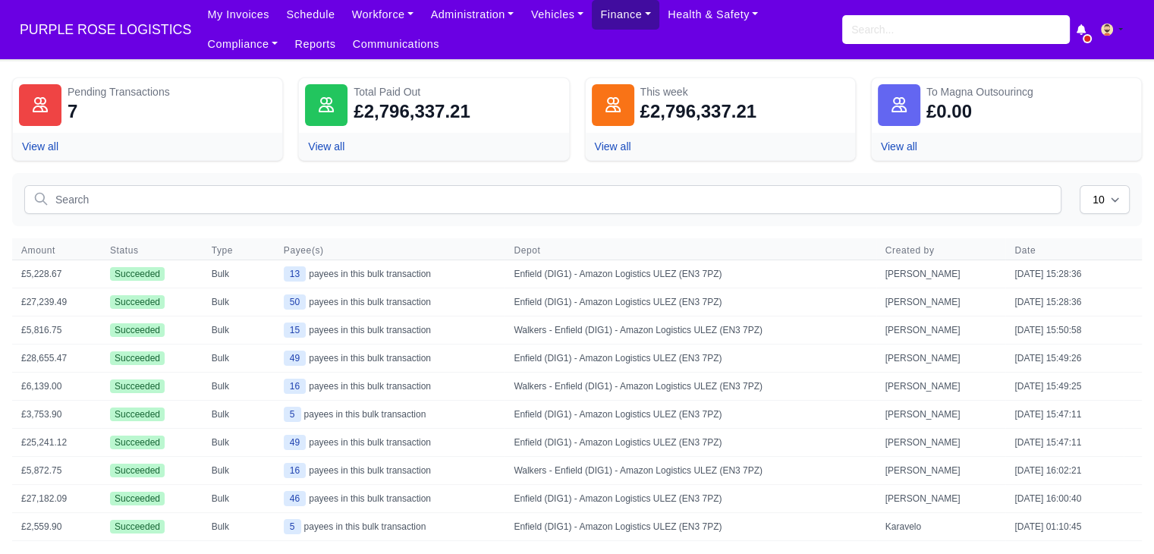
click at [592, 20] on link "Finance" at bounding box center [626, 15] width 68 height 30
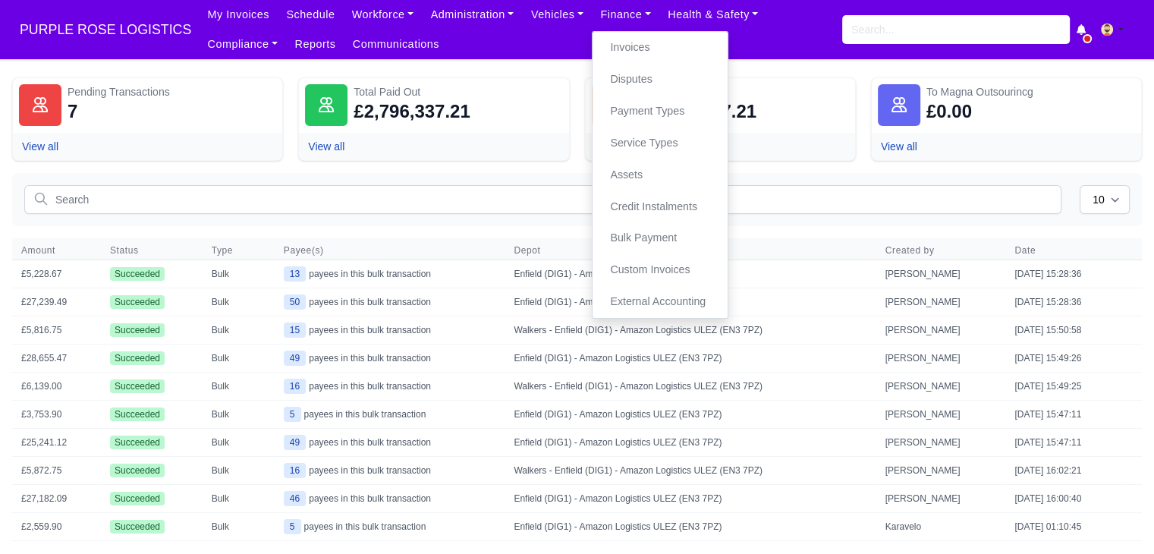
click at [508, 82] on div "Total Paid Out £2,796,337.21 View all" at bounding box center [433, 118] width 271 height 83
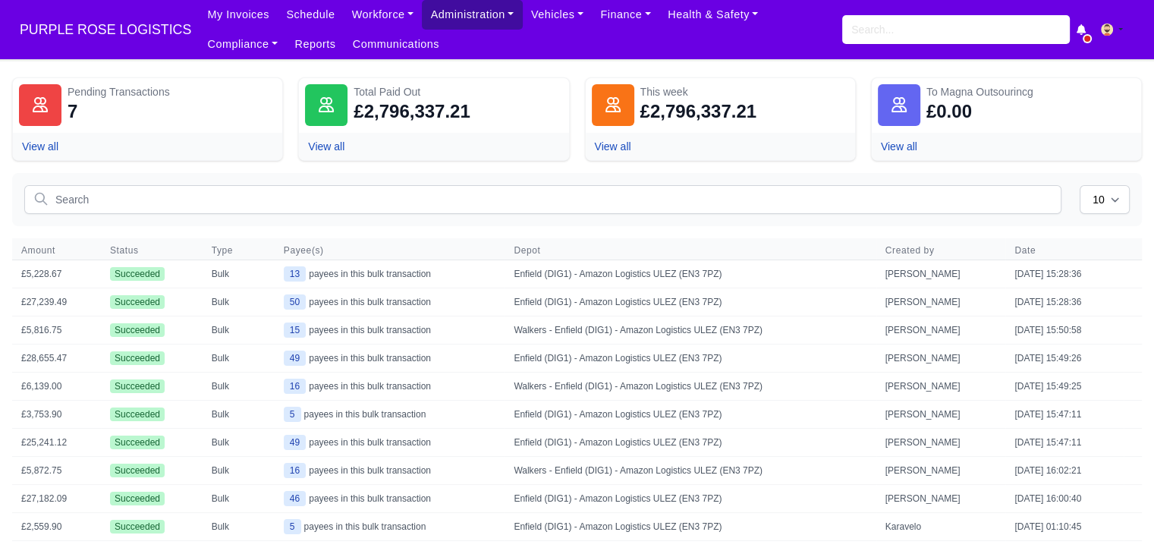
click at [449, 17] on link "Administration" at bounding box center [472, 15] width 100 height 30
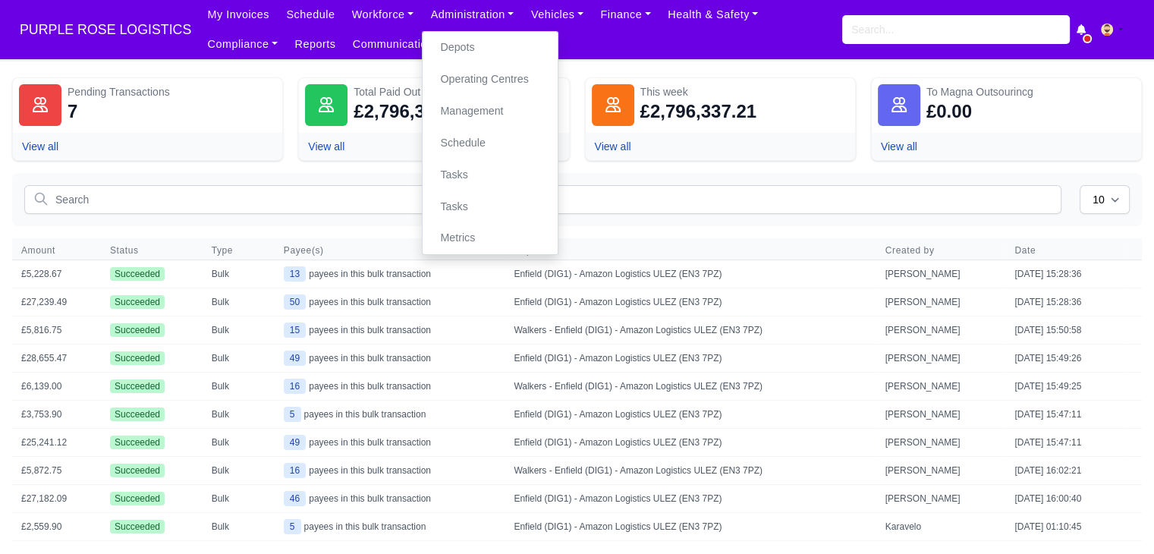
click at [552, 44] on ul "My Invoices Schedule Workforce Manpower Expiring Documents Leave Requests Daily…" at bounding box center [521, 29] width 644 height 59
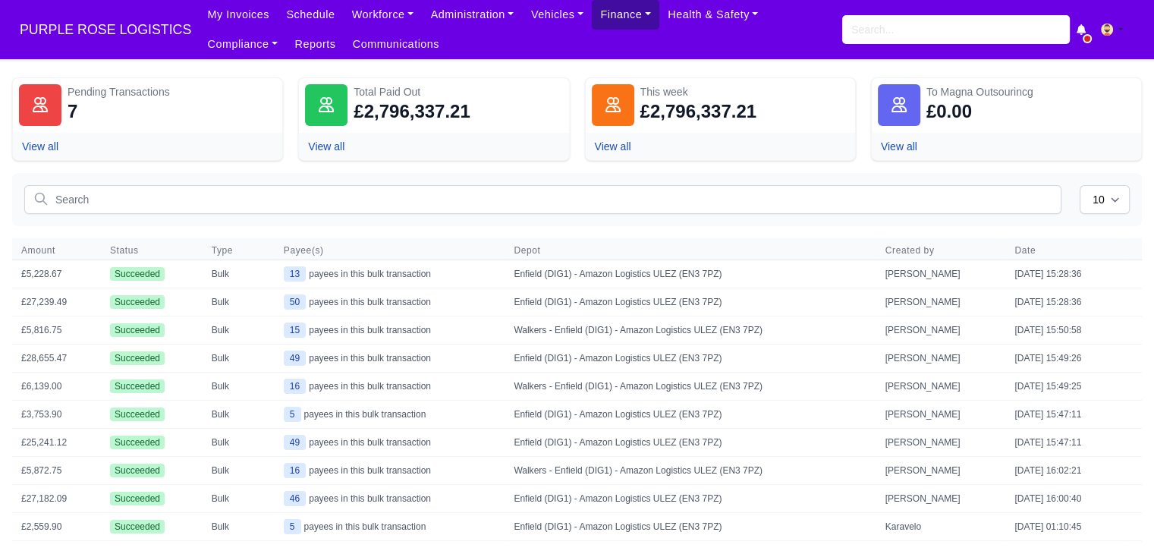
click at [612, 22] on link "Finance" at bounding box center [626, 15] width 68 height 30
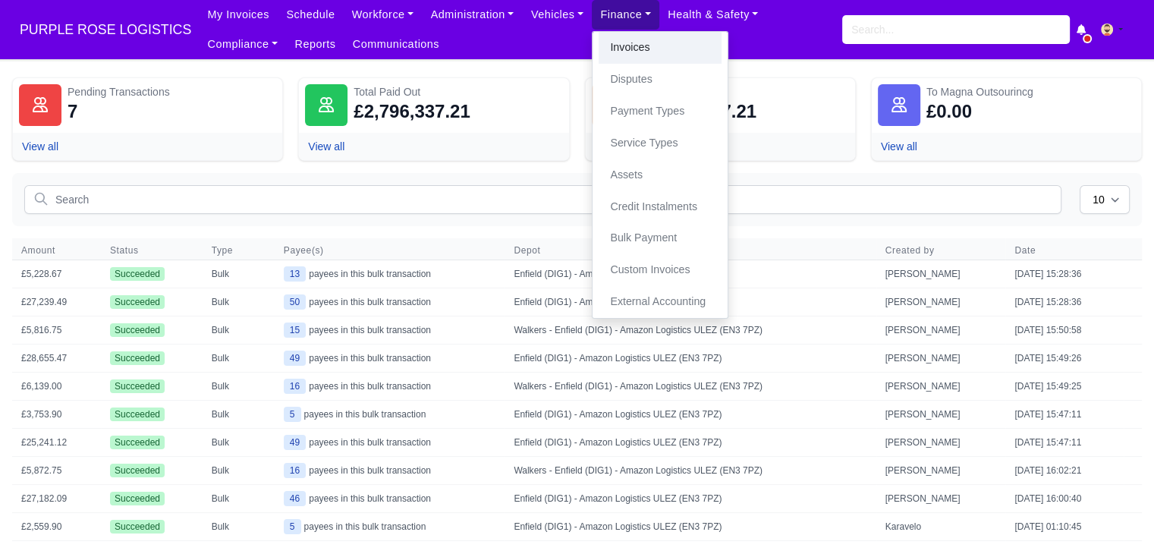
click at [612, 52] on link "Invoices" at bounding box center [660, 48] width 123 height 32
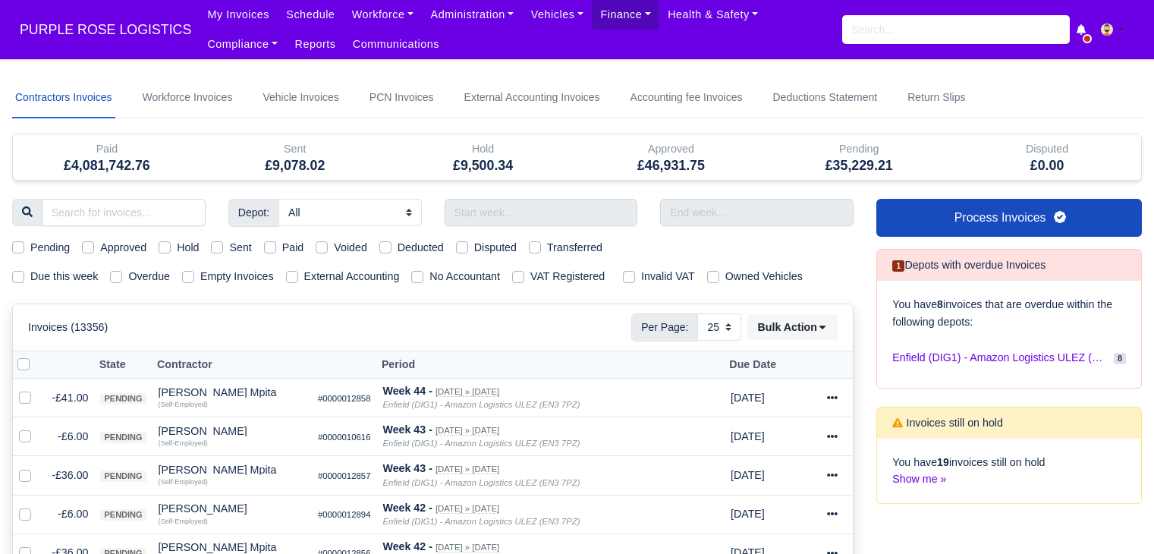
select select "25"
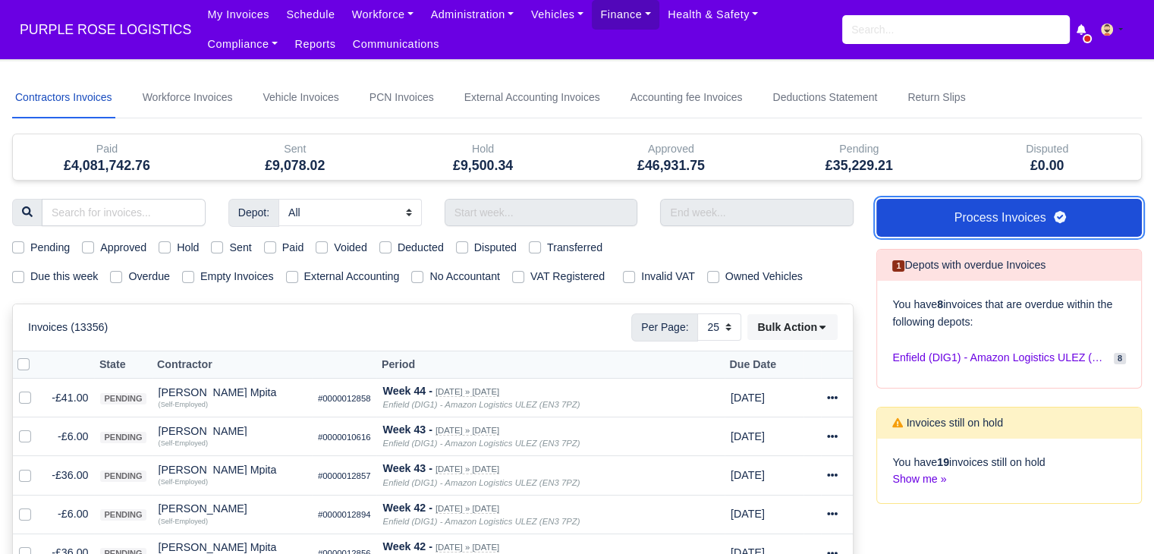
click at [1004, 225] on link "Process Invoices" at bounding box center [1009, 218] width 266 height 38
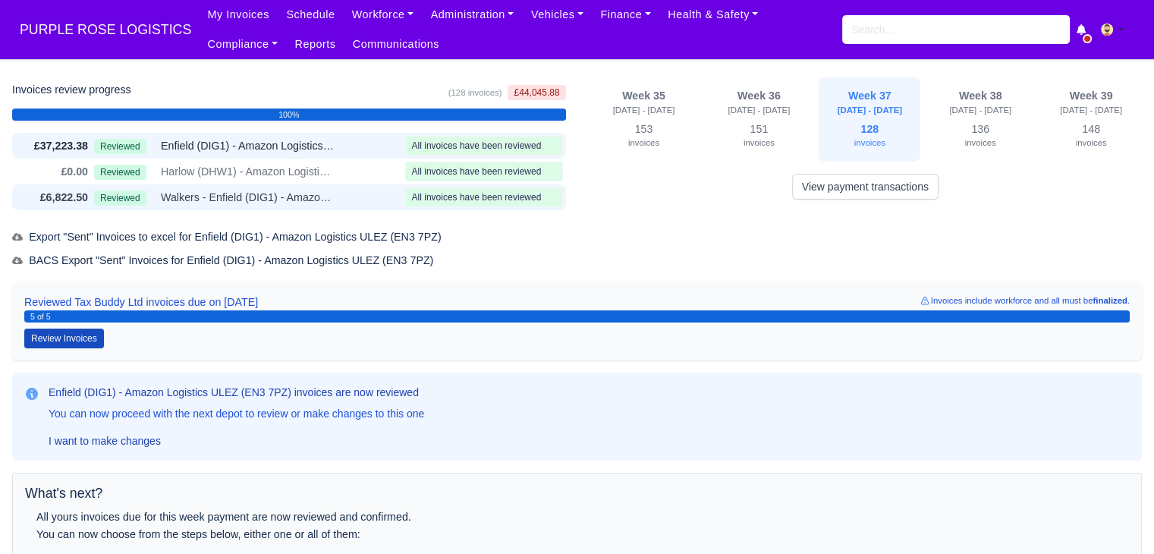
click at [306, 189] on span "Walkers - Enfield (DIG1) - Amazon Logistics ULEZ (EN3 7PZ)" at bounding box center [248, 197] width 175 height 17
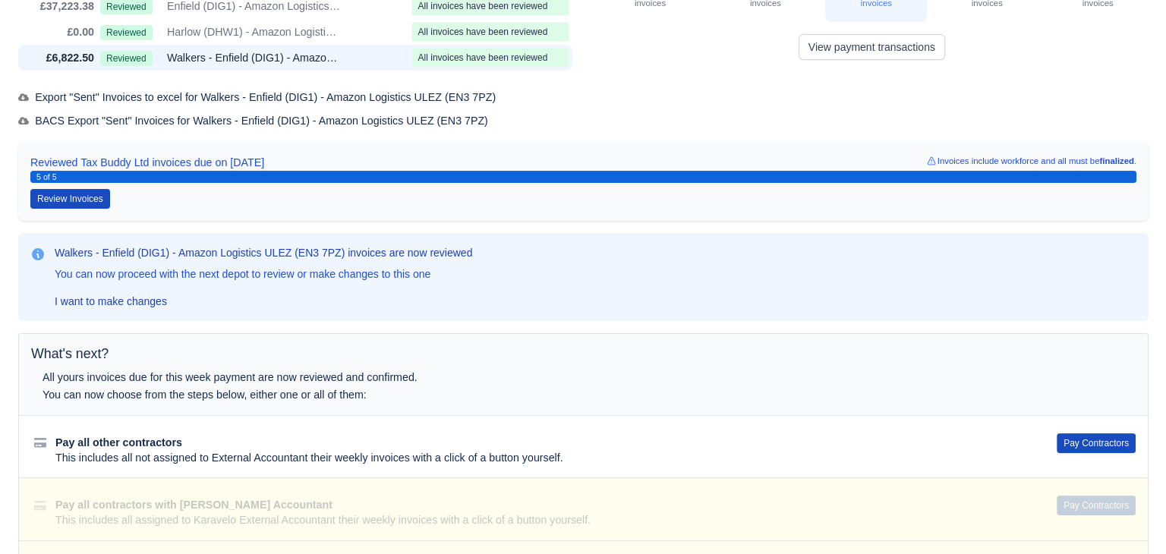
scroll to position [144, 0]
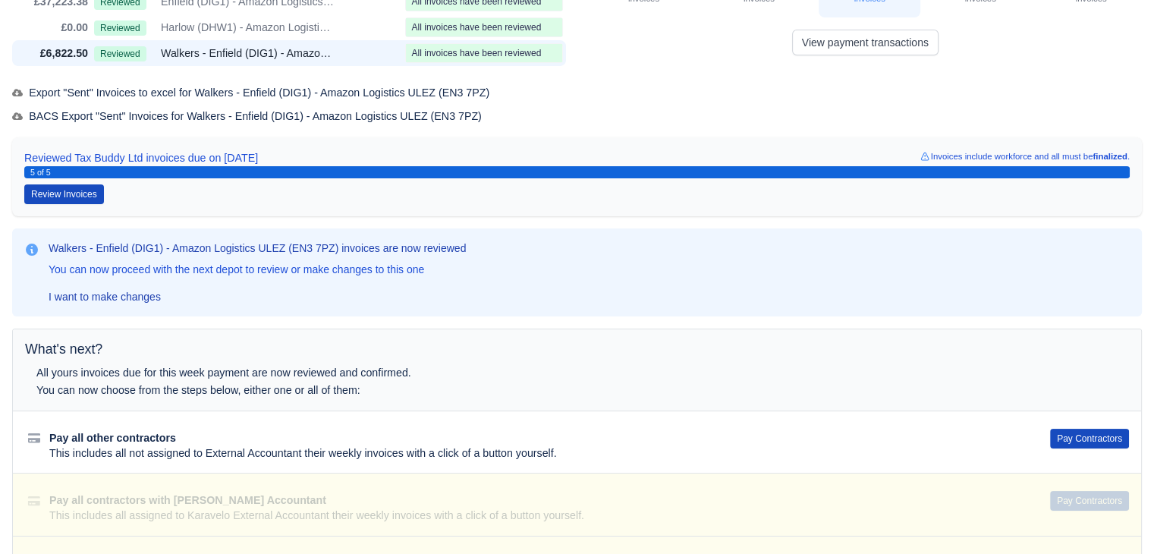
click at [1066, 448] on div "Pay all other contractors This includes all not assigned to External Accountant…" at bounding box center [577, 442] width 1128 height 62
click at [1072, 445] on button "Pay Contractors" at bounding box center [1089, 439] width 79 height 20
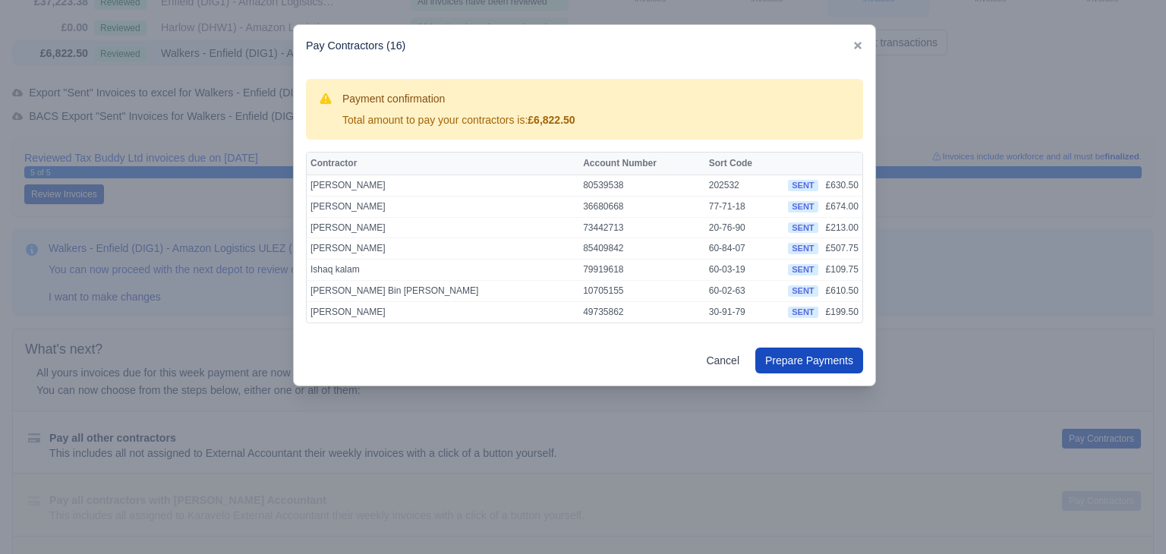
click at [788, 373] on div "Cancel Prepare Payments" at bounding box center [584, 360] width 581 height 50
click at [793, 366] on button "Prepare Payments" at bounding box center [809, 361] width 108 height 26
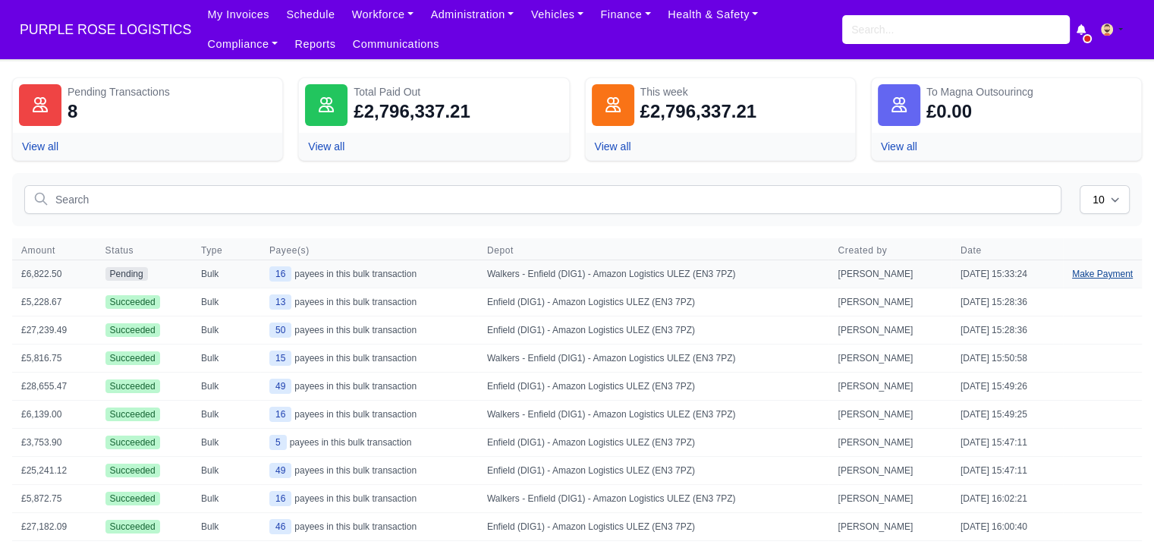
click at [1094, 274] on link "Make Payment" at bounding box center [1102, 273] width 79 height 27
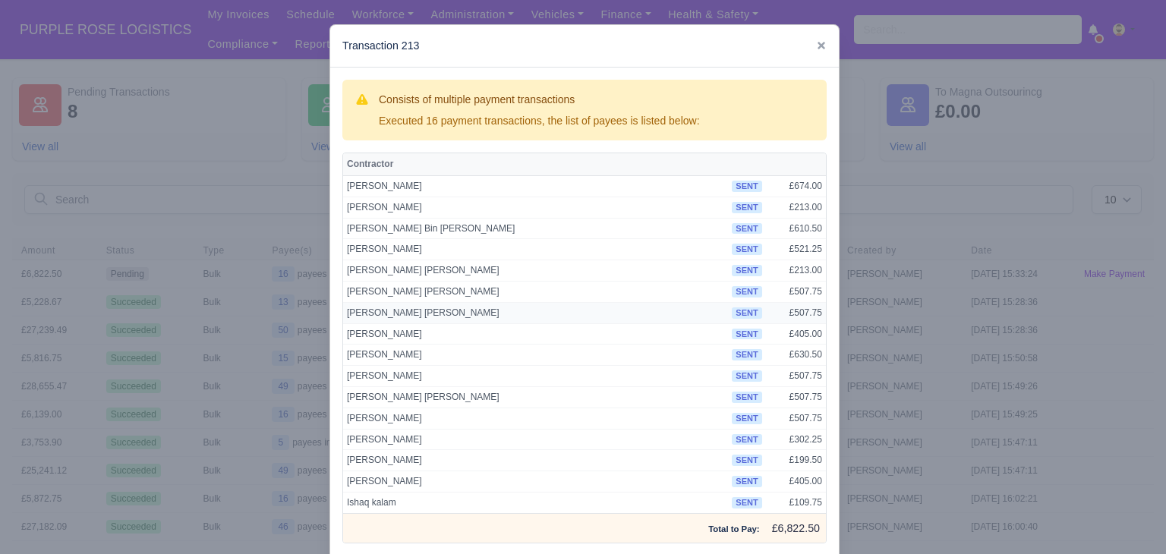
scroll to position [74, 0]
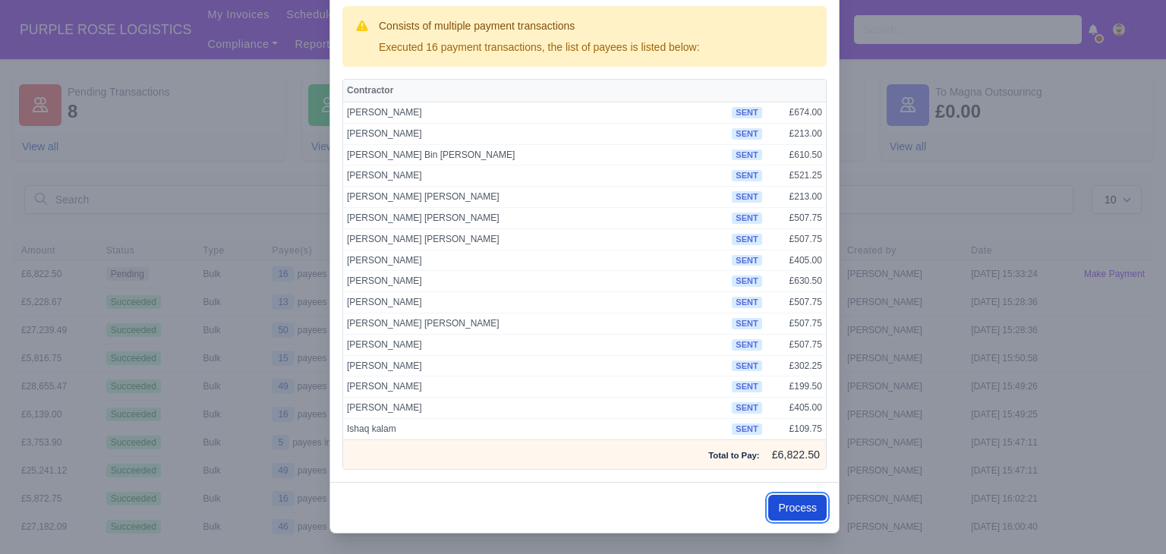
click at [801, 498] on button "Process" at bounding box center [797, 508] width 58 height 26
